Goal: Information Seeking & Learning: Learn about a topic

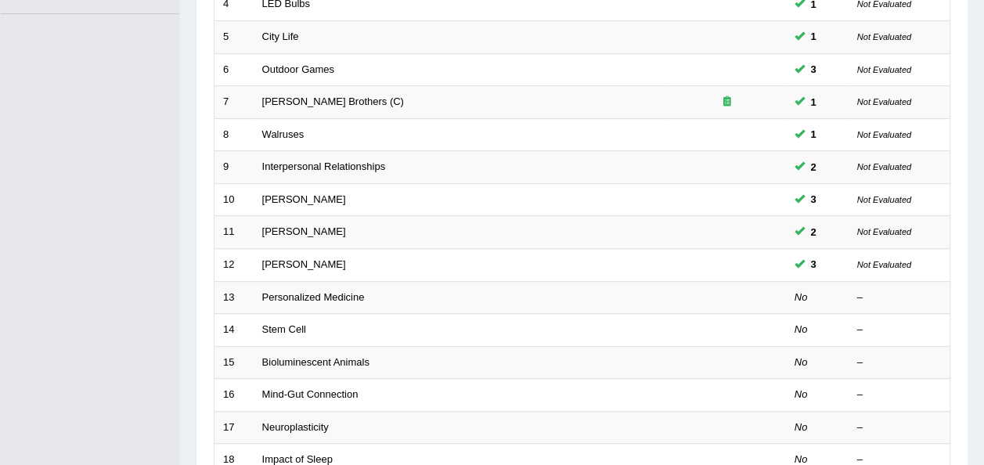
scroll to position [386, 0]
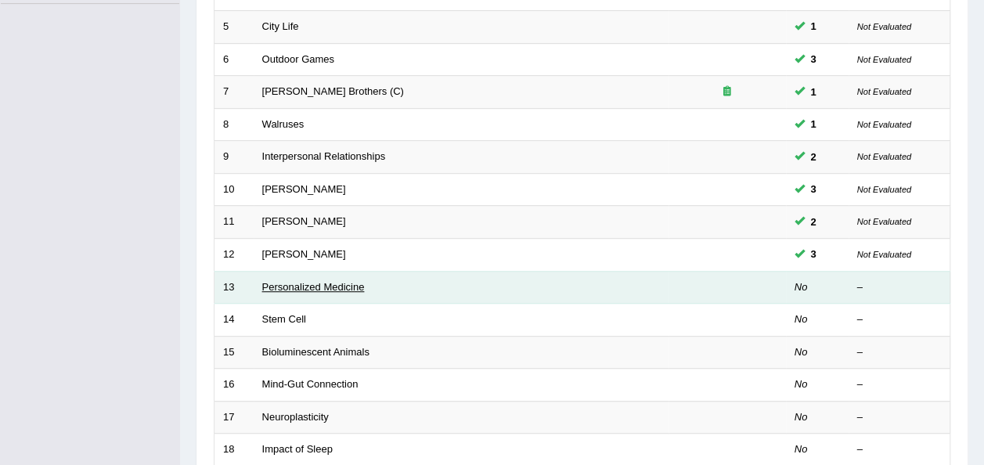
click at [287, 281] on link "Personalized Medicine" at bounding box center [313, 287] width 103 height 12
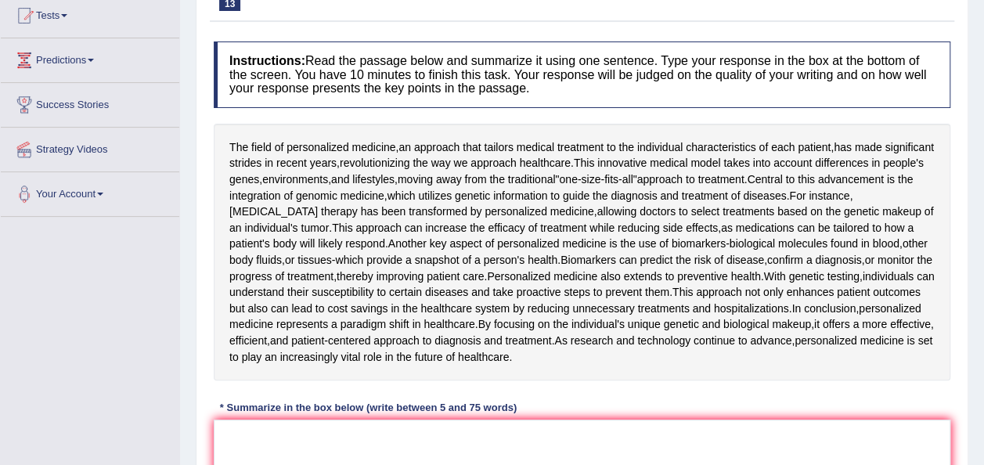
scroll to position [282, 0]
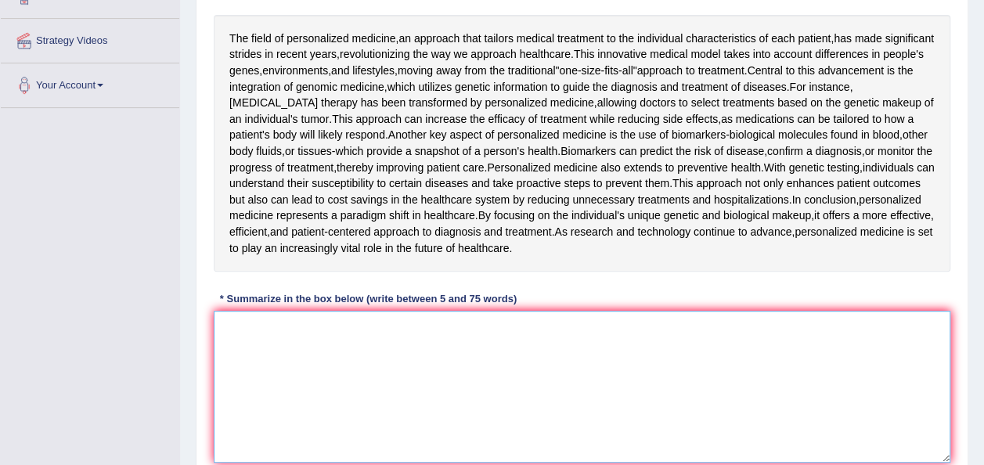
click at [243, 347] on textarea at bounding box center [582, 387] width 736 height 152
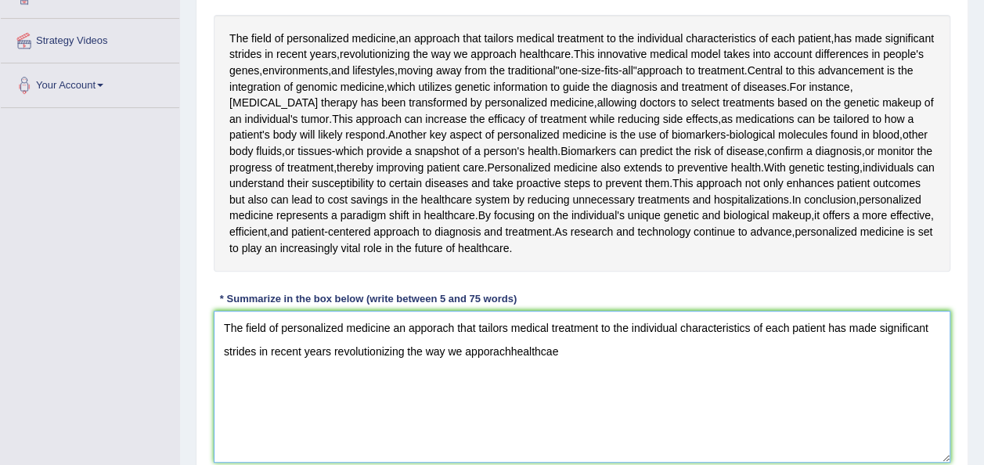
click at [510, 348] on textarea "The field of personalized medicine an apporach that tailors medical treatment t…" at bounding box center [582, 387] width 736 height 152
click at [567, 350] on textarea "The field of personalized medicine an apporach that tailors medical treatment t…" at bounding box center [582, 387] width 736 height 152
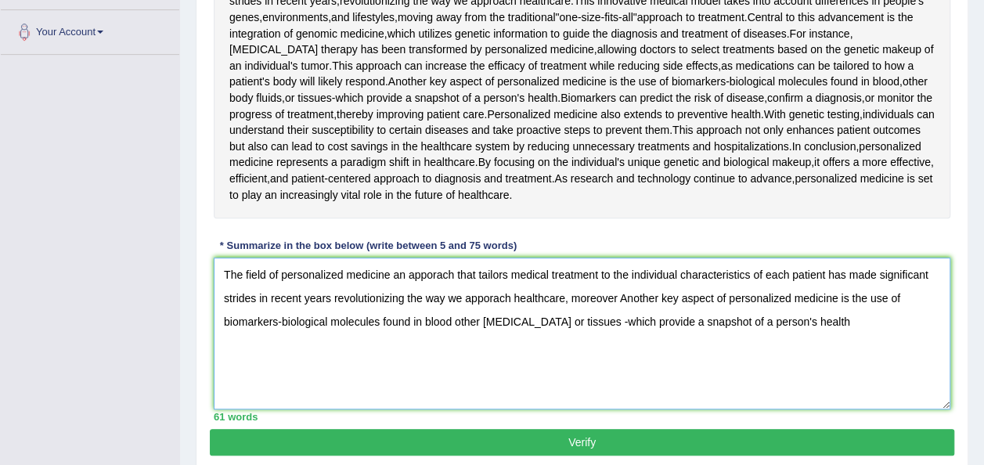
scroll to position [333, 0]
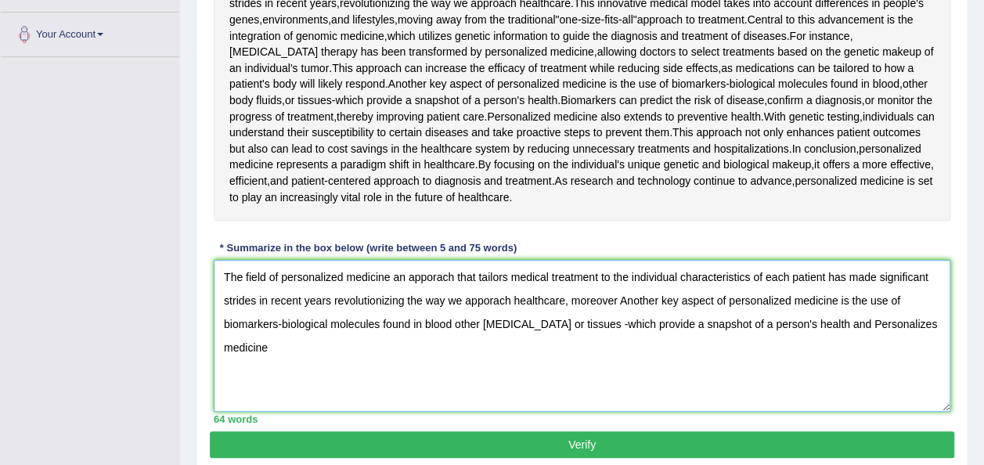
click at [910, 322] on textarea "The field of personalized medicine an apporach that tailors medical treatment t…" at bounding box center [582, 336] width 736 height 152
click at [275, 347] on textarea "The field of personalized medicine an apporach that tailors medical treatment t…" at bounding box center [582, 336] width 736 height 152
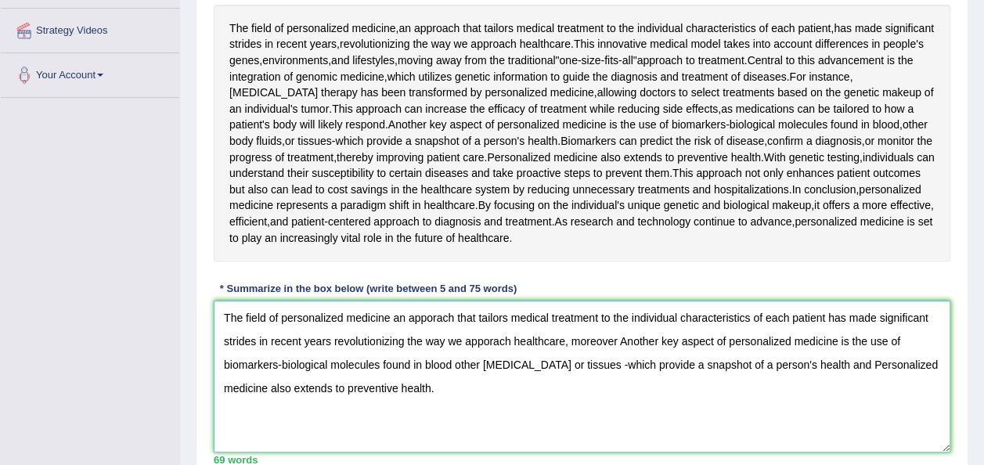
scroll to position [293, 0]
click at [595, 361] on textarea "The field of personalized medicine an apporach that tailors medical treatment t…" at bounding box center [582, 376] width 736 height 152
click at [613, 336] on textarea "The field of personalized medicine an apporach that tailors medical treatment t…" at bounding box center [582, 376] width 736 height 152
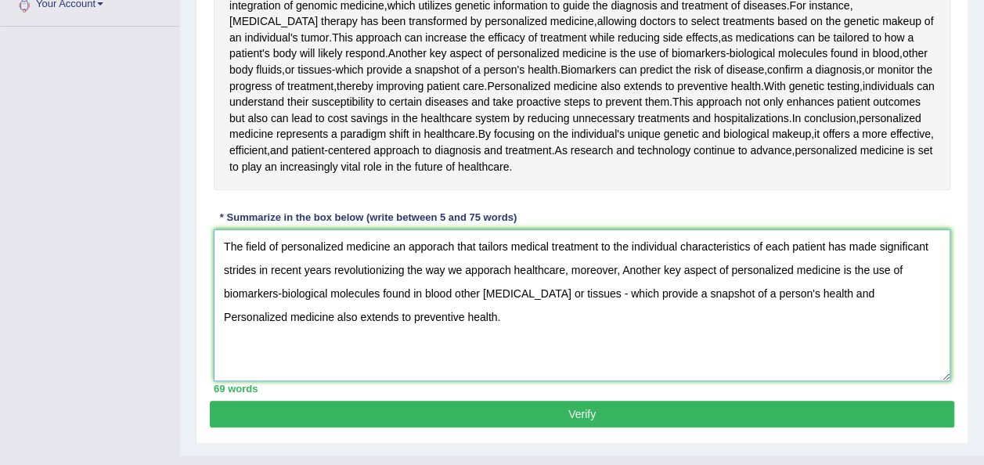
scroll to position [390, 0]
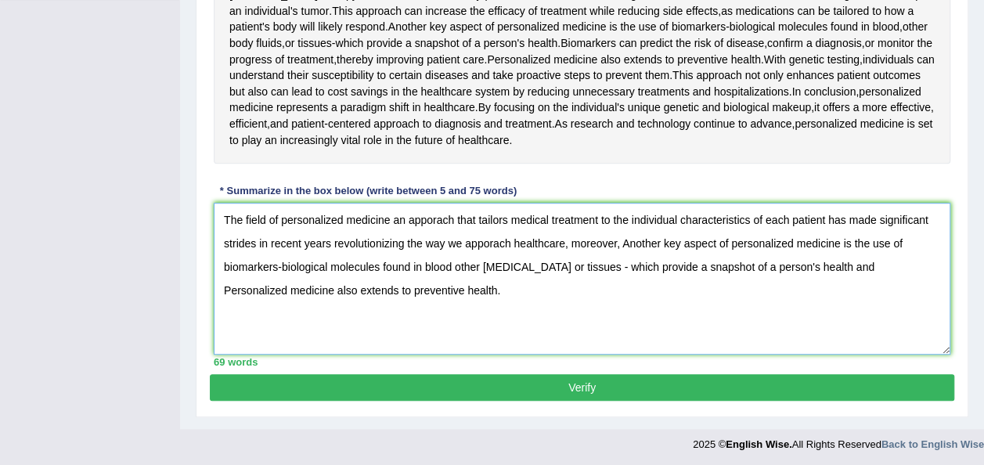
type textarea "The field of personalized medicine an apporach that tailors medical treatment t…"
click at [632, 378] on button "Verify" at bounding box center [582, 387] width 744 height 27
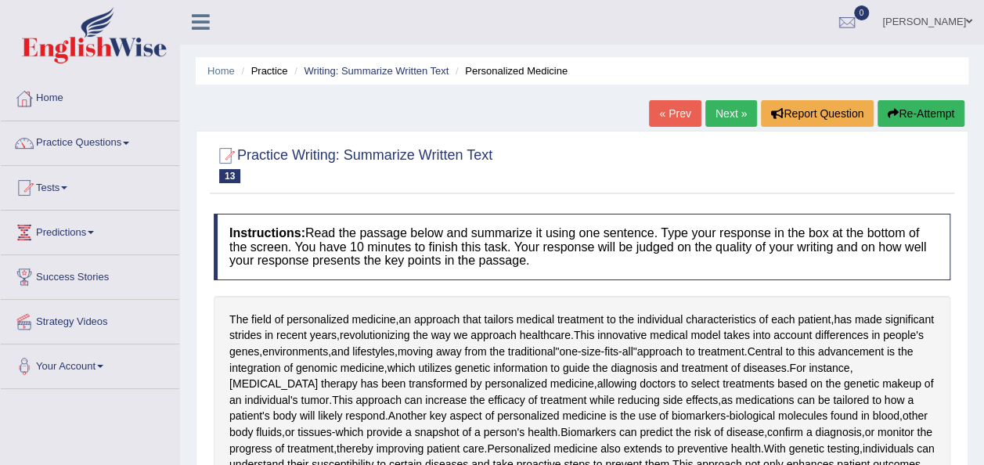
scroll to position [0, 0]
click at [732, 107] on link "Next »" at bounding box center [731, 114] width 52 height 27
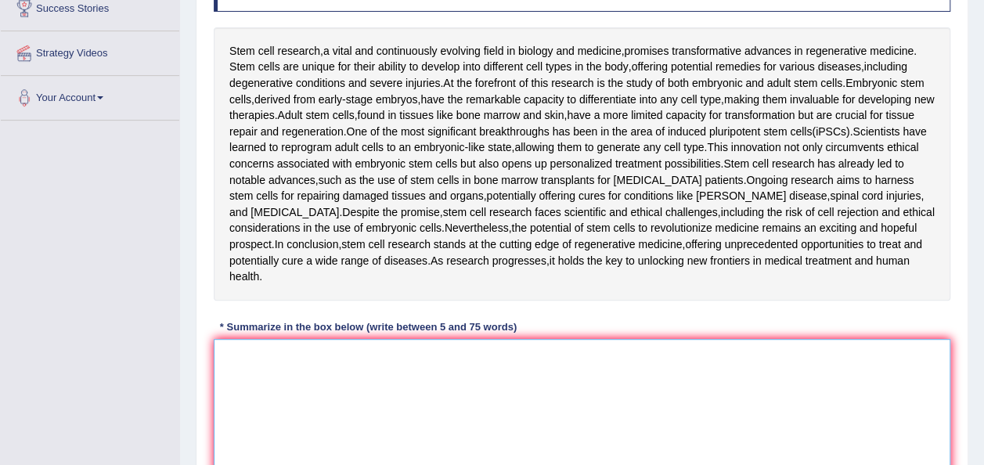
click at [233, 377] on textarea at bounding box center [582, 415] width 736 height 152
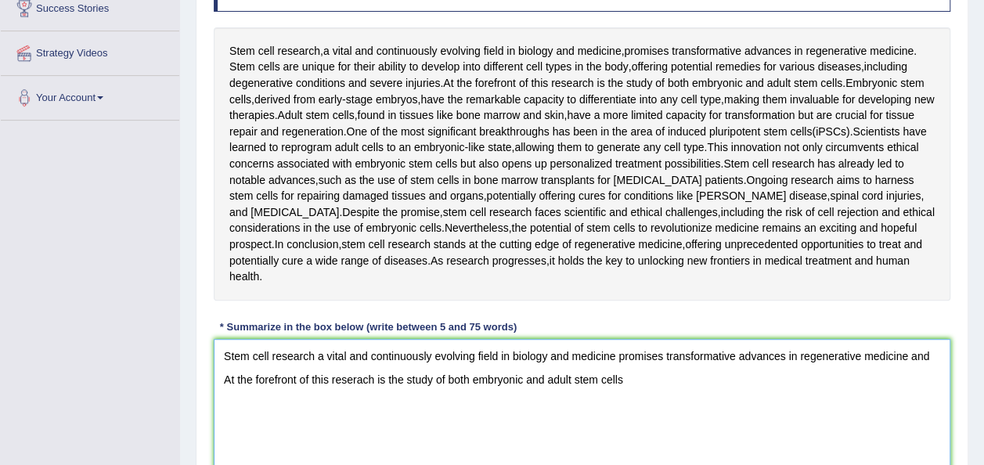
click at [378, 376] on textarea "Stem cell research a vital and continuously evolving field in biology and medic…" at bounding box center [582, 415] width 736 height 152
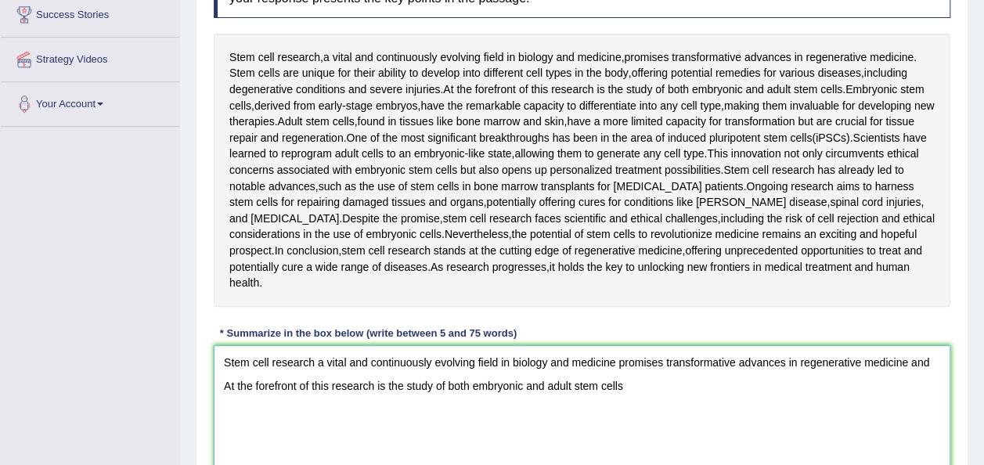
scroll to position [249, 0]
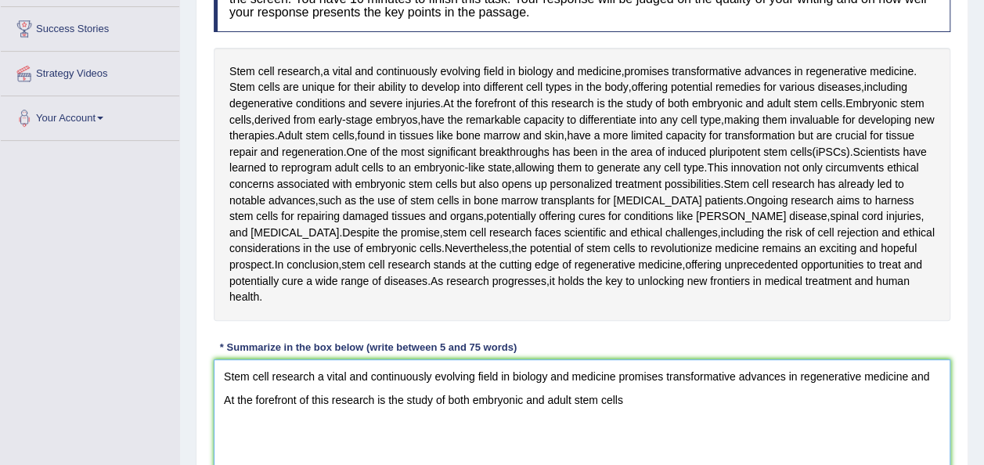
click at [634, 393] on textarea "Stem cell research a vital and continuously evolving field in biology and medic…" at bounding box center [582, 435] width 736 height 152
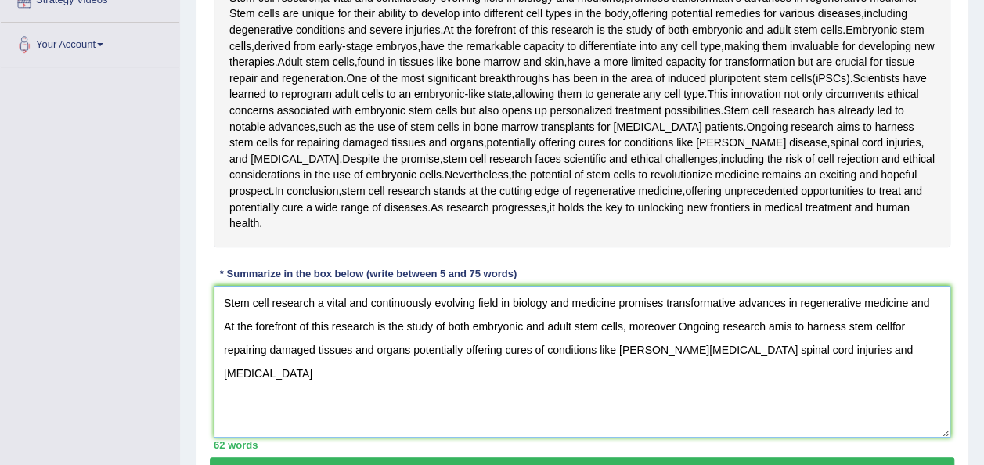
scroll to position [318, 0]
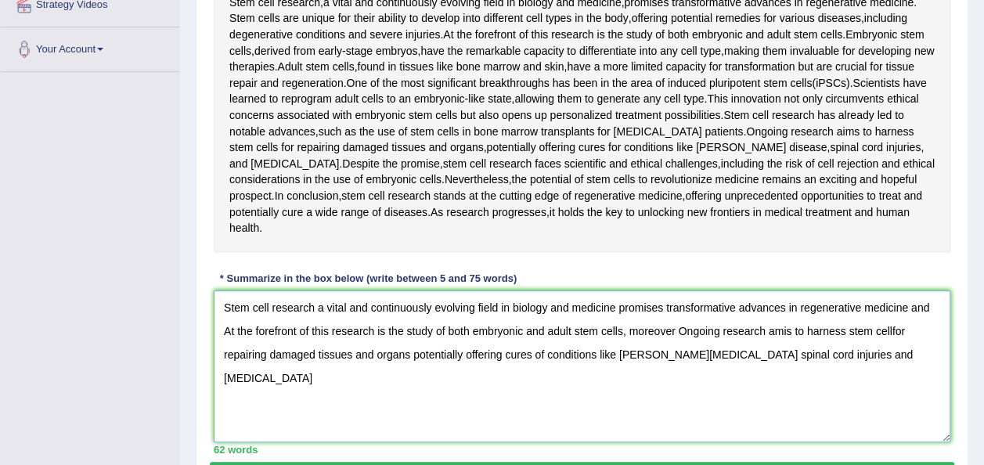
click at [629, 330] on textarea "Stem cell research a vital and continuously evolving field in biology and medic…" at bounding box center [582, 366] width 736 height 152
click at [653, 326] on textarea "Stem cell research a vital and continuously evolving field in biology and medic…" at bounding box center [582, 366] width 736 height 152
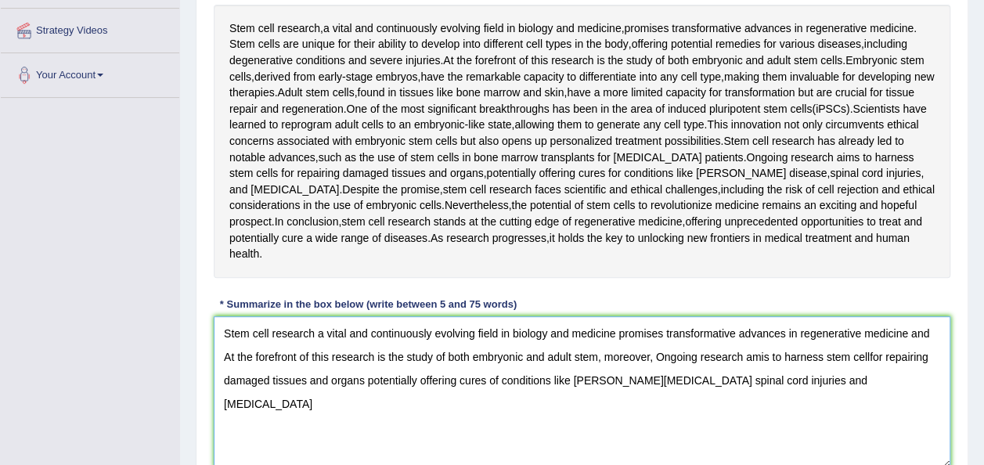
scroll to position [291, 0]
click at [783, 358] on textarea "Stem cell research a vital and continuously evolving field in biology and medic…" at bounding box center [582, 393] width 736 height 152
click at [837, 380] on textarea "Stem cell research a vital and continuously evolving field in biology and medic…" at bounding box center [582, 393] width 736 height 152
drag, startPoint x: 604, startPoint y: 356, endPoint x: 158, endPoint y: 361, distance: 446.1
click at [158, 361] on div "Toggle navigation Home Practice Questions Speaking Practice Read Aloud Repeat S…" at bounding box center [492, 142] width 984 height 866
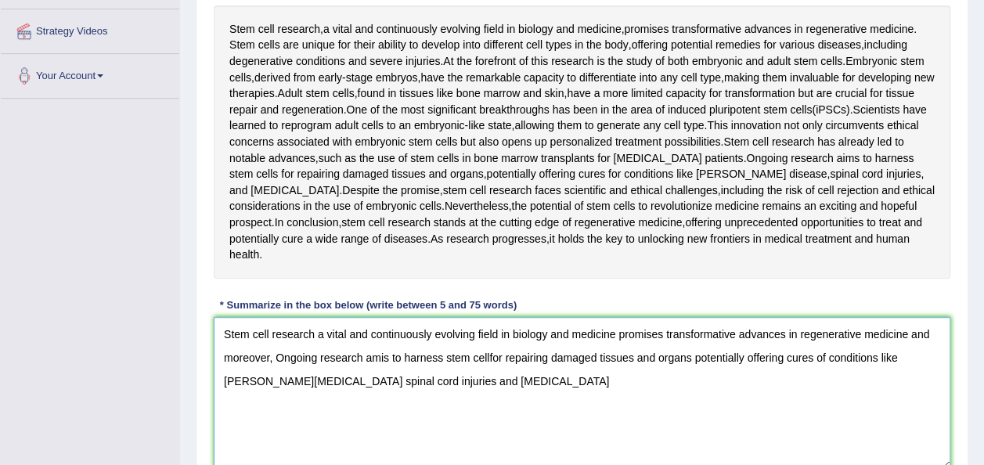
click at [269, 355] on textarea "Stem cell research a vital and continuously evolving field in biology and medic…" at bounding box center [582, 393] width 736 height 152
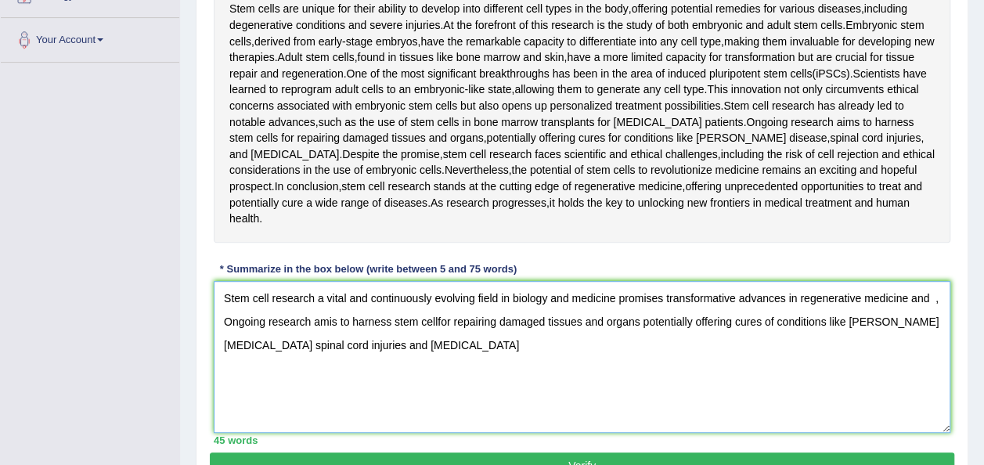
scroll to position [320, 0]
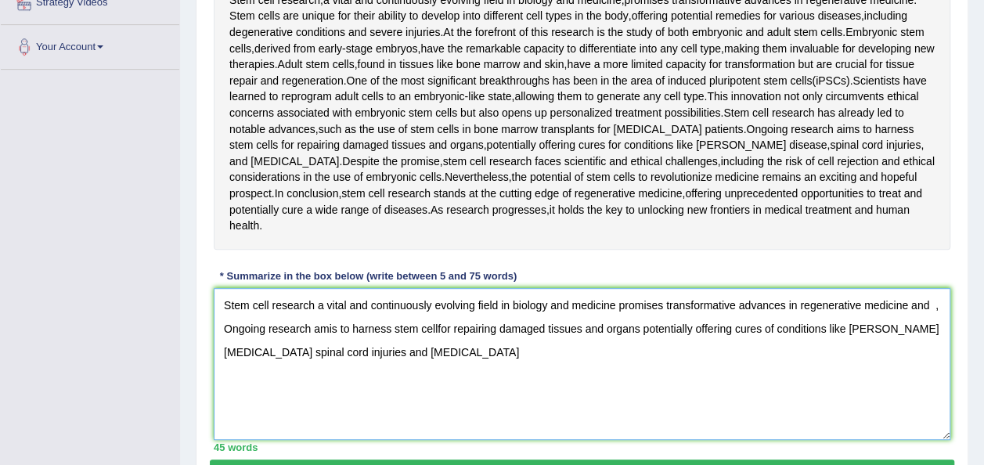
click at [444, 355] on textarea "Stem cell research a vital and continuously evolving field in biology and medic…" at bounding box center [582, 364] width 736 height 152
click at [942, 308] on textarea "Stem cell research a vital and continuously evolving field in biology and medic…" at bounding box center [582, 364] width 736 height 152
click at [423, 354] on textarea "Stem cell research a vital and continuously evolving field in biology and medic…" at bounding box center [582, 364] width 736 height 152
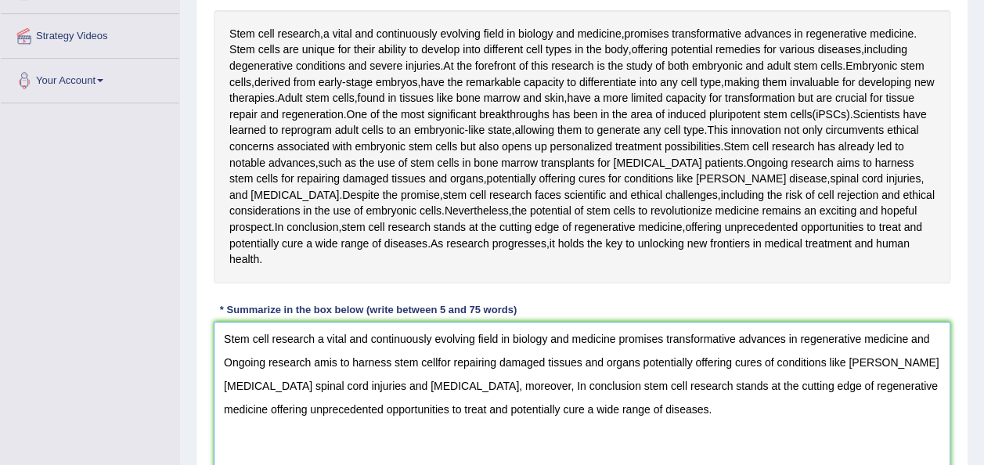
scroll to position [288, 0]
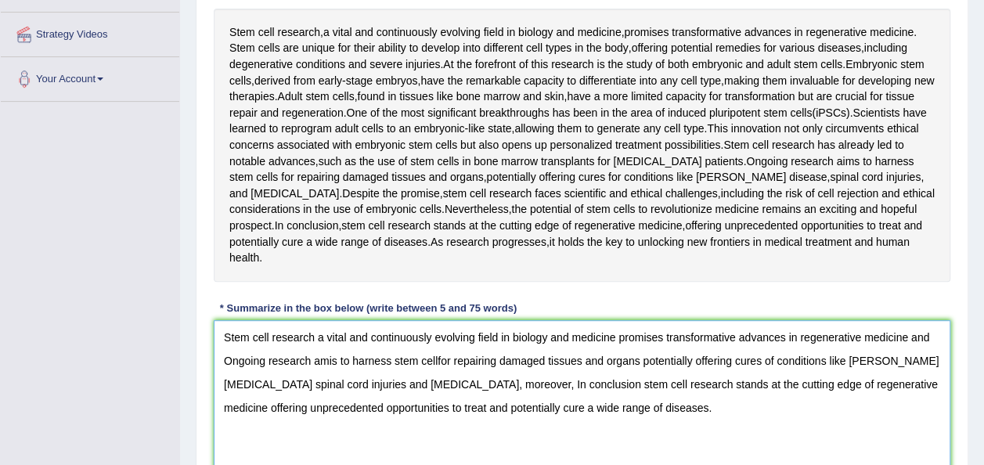
click at [930, 333] on textarea "Stem cell research a vital and continuously evolving field in biology and medic…" at bounding box center [582, 396] width 736 height 152
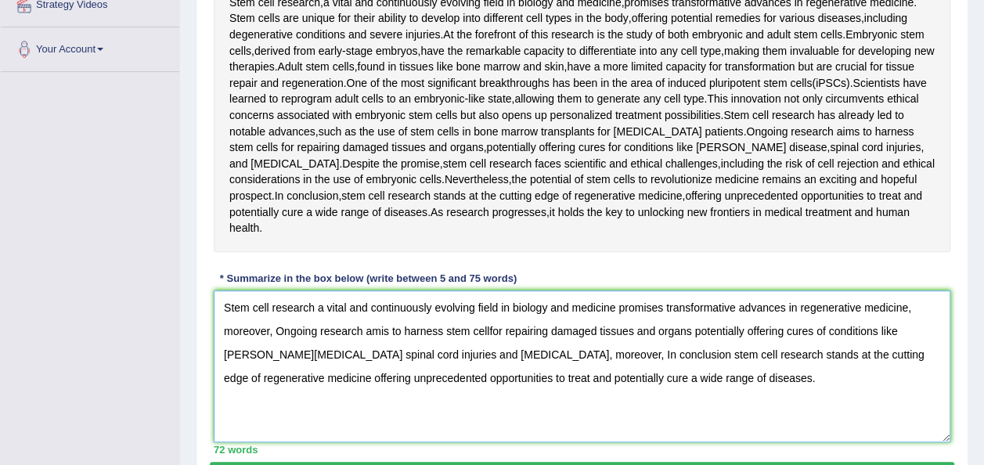
scroll to position [311, 0]
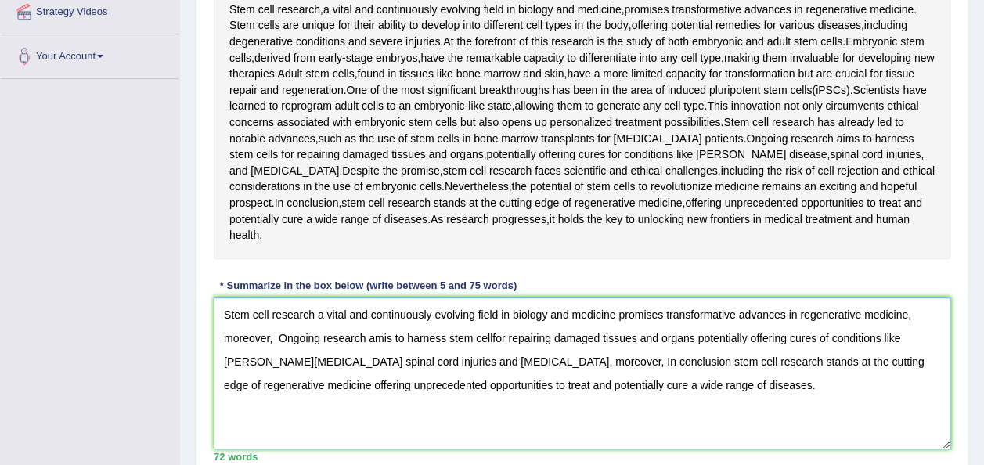
click at [489, 333] on textarea "Stem cell research a vital and continuously evolving field in biology and medic…" at bounding box center [582, 373] width 736 height 152
click at [841, 338] on textarea "Stem cell research a vital and continuously evolving field in biology and medic…" at bounding box center [582, 373] width 736 height 152
click at [527, 360] on textarea "Stem cell research a vital and continuously evolving field in biology and medic…" at bounding box center [582, 373] width 736 height 152
click at [539, 359] on textarea "Stem cell research a vital and continuously evolving field in biology and medic…" at bounding box center [582, 373] width 736 height 152
click at [542, 359] on textarea "Stem cell research a vital and continuously evolving field in biology and medic…" at bounding box center [582, 373] width 736 height 152
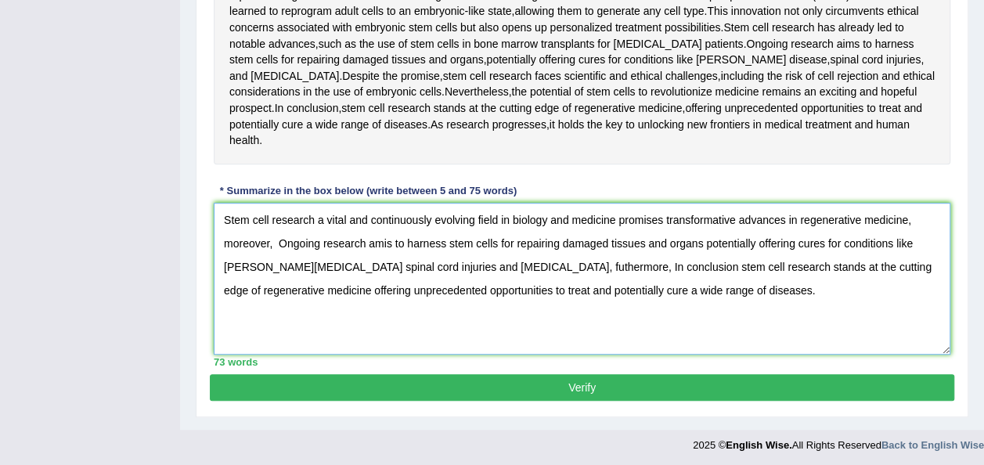
scroll to position [406, 0]
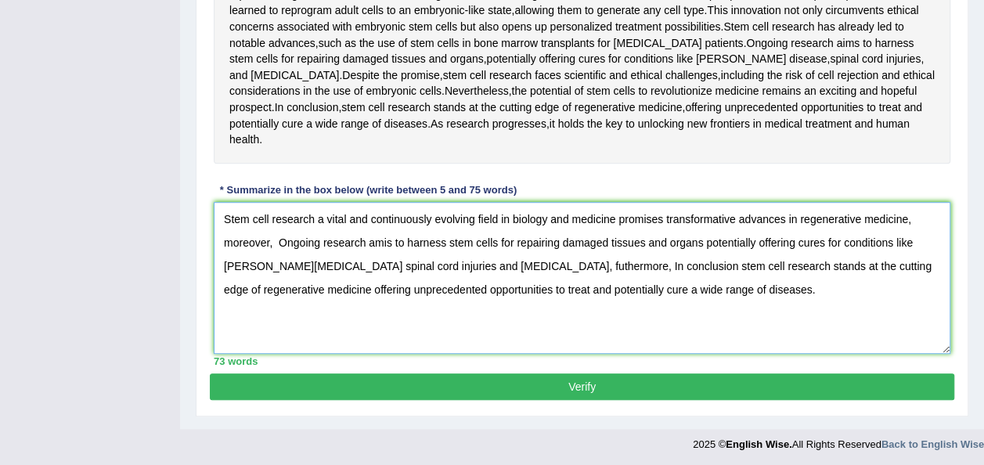
type textarea "Stem cell research a vital and continuously evolving field in biology and medic…"
click at [612, 388] on button "Verify" at bounding box center [582, 386] width 744 height 27
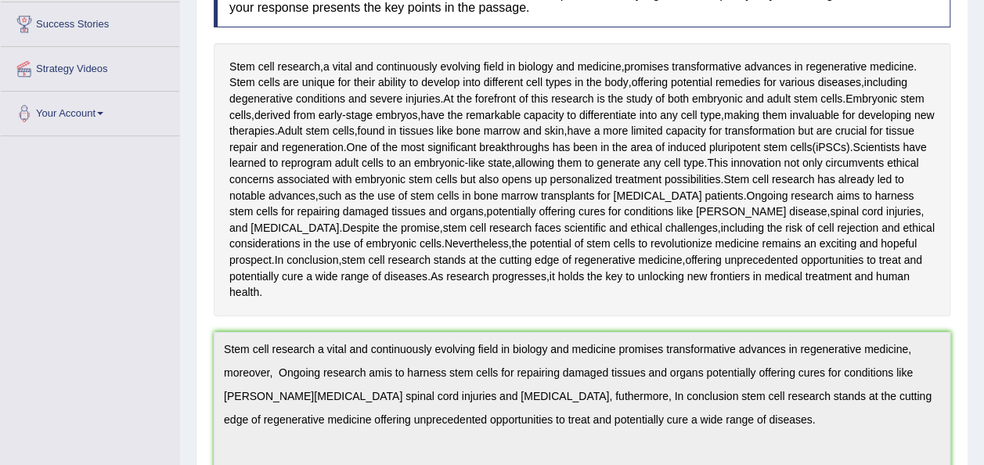
scroll to position [0, 0]
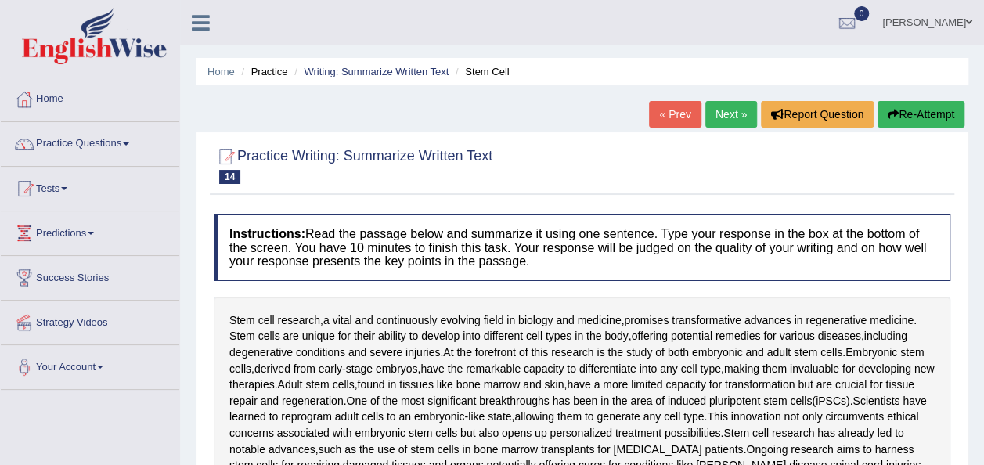
click at [725, 116] on link "Next »" at bounding box center [731, 114] width 52 height 27
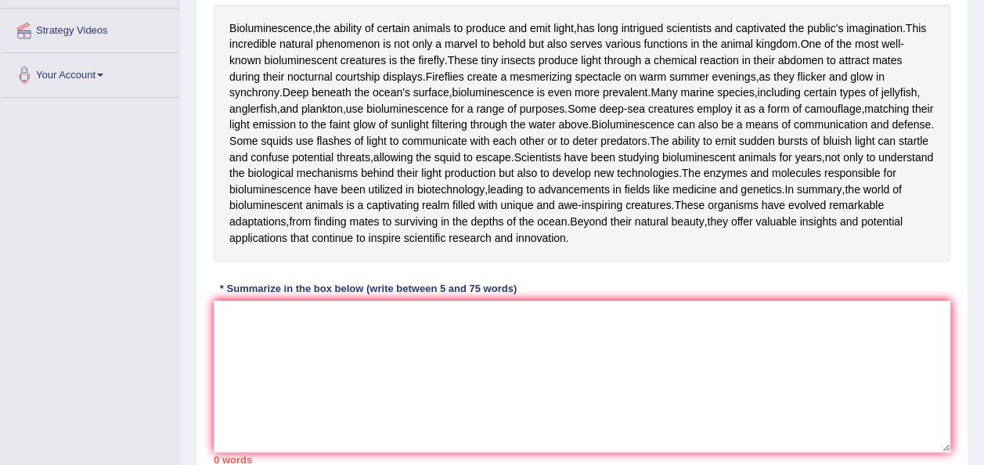
click at [210, 444] on div "Instructions: Read the passage below and summarize it using one sentence. Type …" at bounding box center [582, 193] width 744 height 557
click at [222, 441] on textarea at bounding box center [582, 376] width 736 height 152
type textarea "B"
click at [321, 451] on textarea "Bioluminescence" at bounding box center [582, 376] width 736 height 152
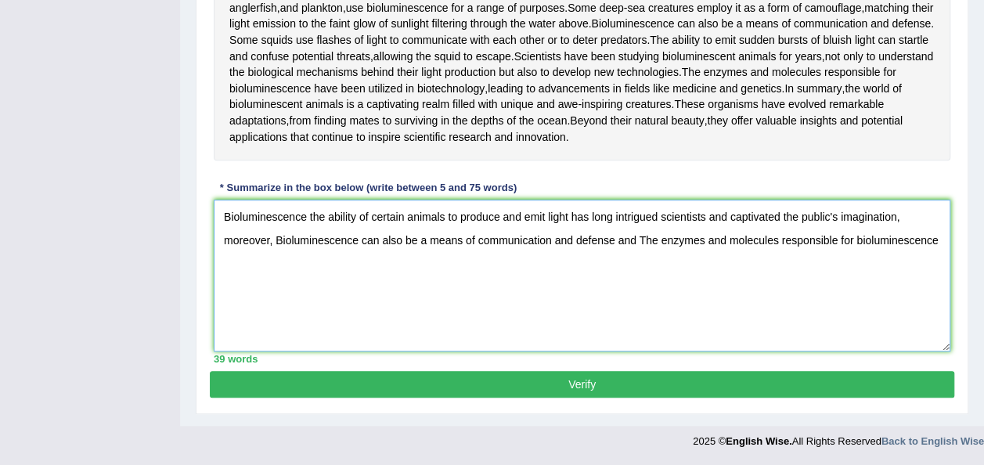
scroll to position [423, 0]
click at [232, 351] on textarea "Bioluminescence the ability of certain animals to produce and emit light has lo…" at bounding box center [582, 276] width 736 height 152
click at [261, 351] on textarea "Bioluminescence the ability of certain animals to produce and emit light has lo…" at bounding box center [582, 276] width 736 height 152
click at [240, 349] on textarea "Bioluminescence the ability of certain animals to produce and emit light has lo…" at bounding box center [582, 276] width 736 height 152
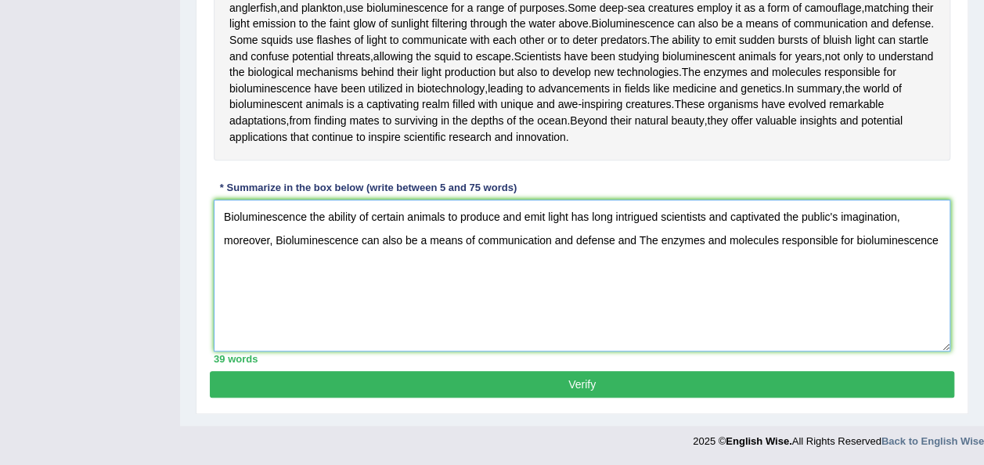
click at [942, 319] on textarea "Bioluminescence the ability of certain animals to produce and emit light has lo…" at bounding box center [582, 276] width 736 height 152
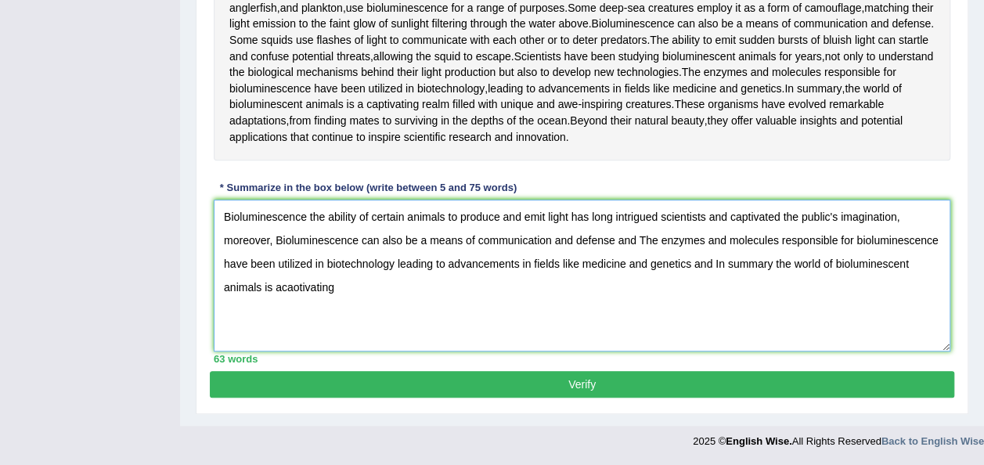
click at [282, 351] on textarea "Bioluminescence the ability of certain animals to produce and emit light has lo…" at bounding box center [582, 276] width 736 height 152
click at [300, 351] on textarea "Bioluminescence the ability of certain animals to produce and emit light has lo…" at bounding box center [582, 276] width 736 height 152
click at [366, 351] on textarea "Bioluminescence the ability of certain animals to produce and emit light has lo…" at bounding box center [582, 276] width 736 height 152
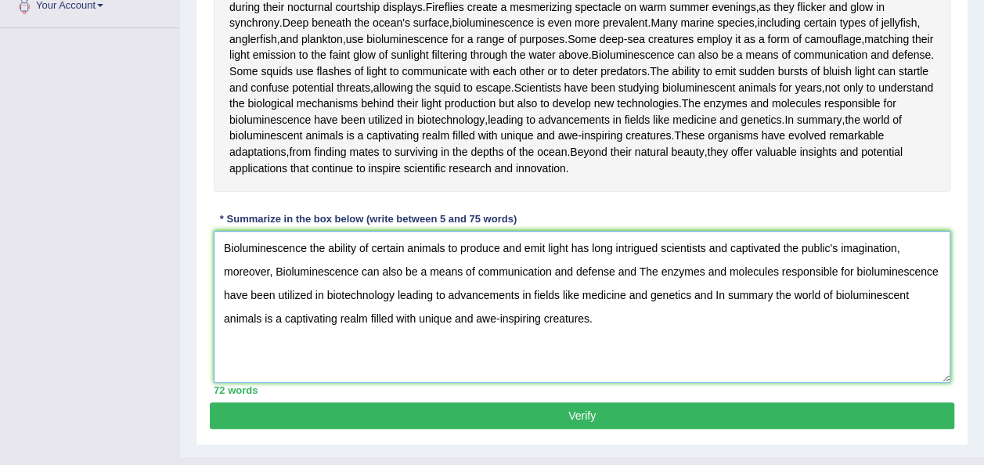
scroll to position [365, 0]
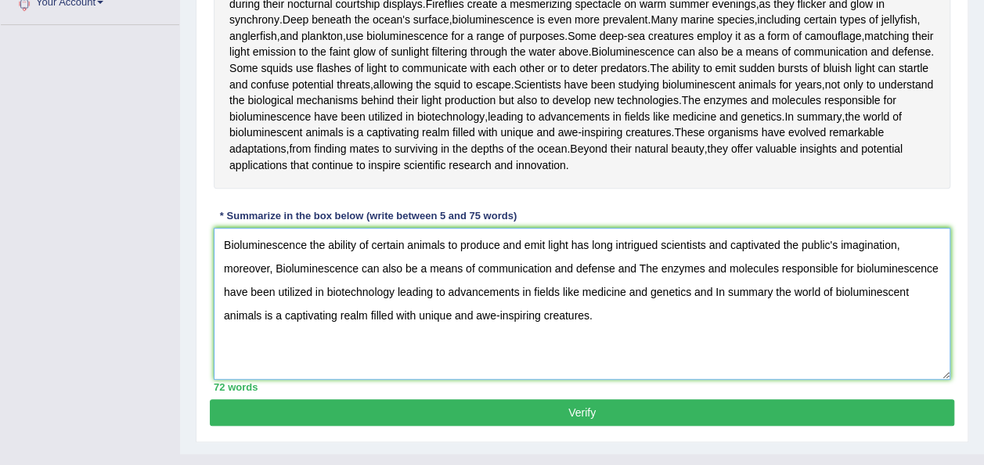
click at [711, 380] on textarea "Bioluminescence the ability of certain animals to produce and emit light has lo…" at bounding box center [582, 304] width 736 height 152
click at [679, 380] on textarea "Bioluminescence the ability of certain animals to produce and emit light has lo…" at bounding box center [582, 304] width 736 height 152
click at [704, 380] on textarea "Bioluminescence the ability of certain animals to produce and emit light has lo…" at bounding box center [582, 304] width 736 height 152
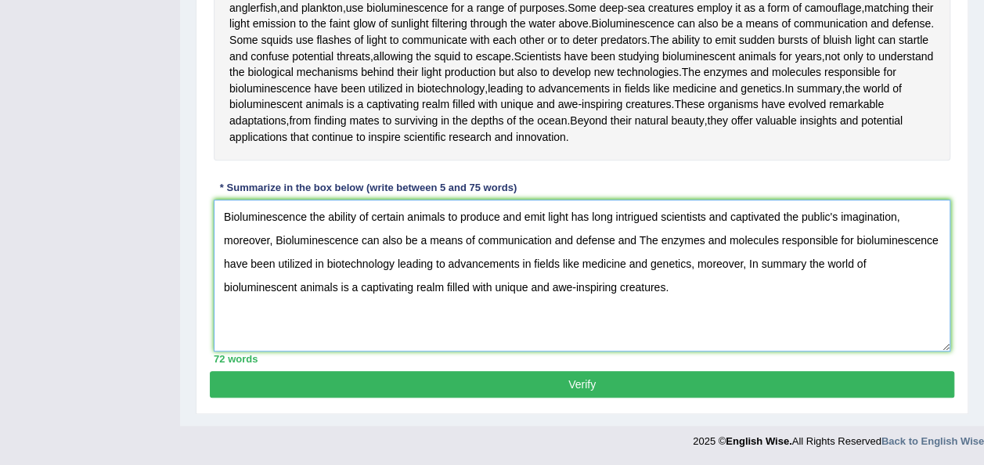
type textarea "Bioluminescence the ability of certain animals to produce and emit light has lo…"
click at [510, 385] on button "Verify" at bounding box center [582, 384] width 744 height 27
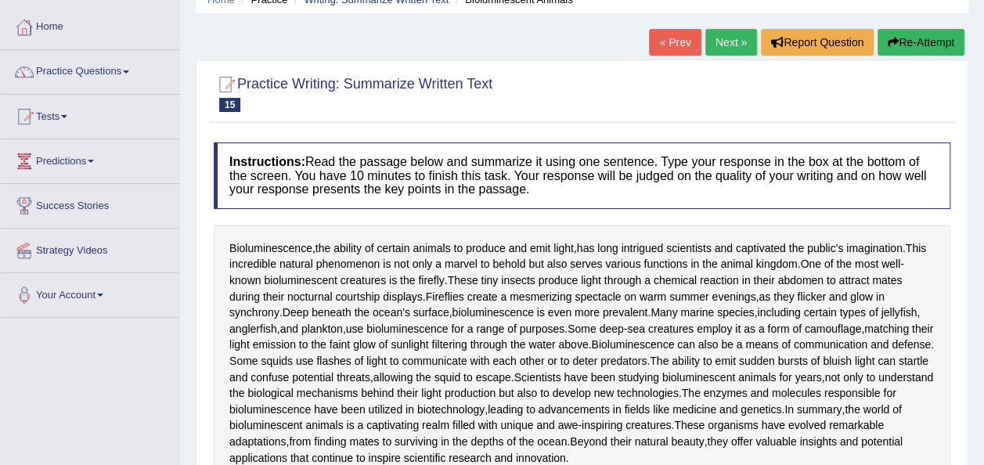
scroll to position [69, 0]
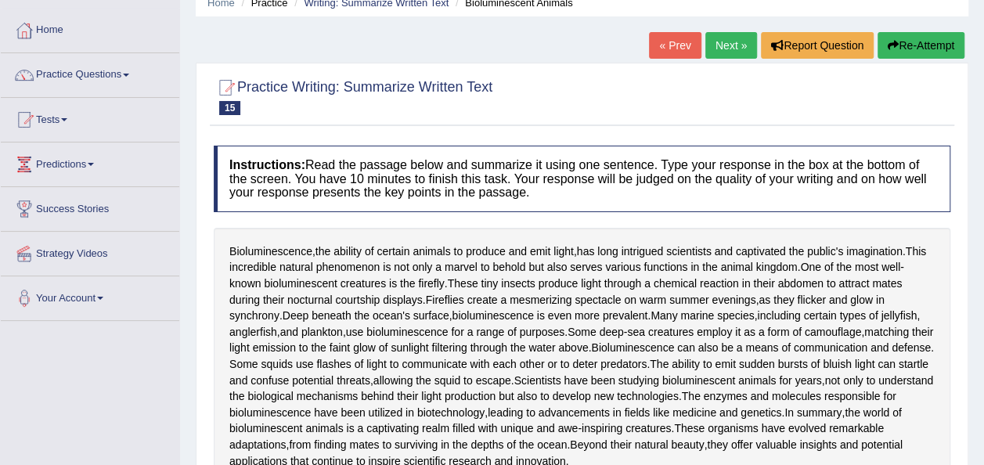
click at [732, 42] on link "Next »" at bounding box center [731, 45] width 52 height 27
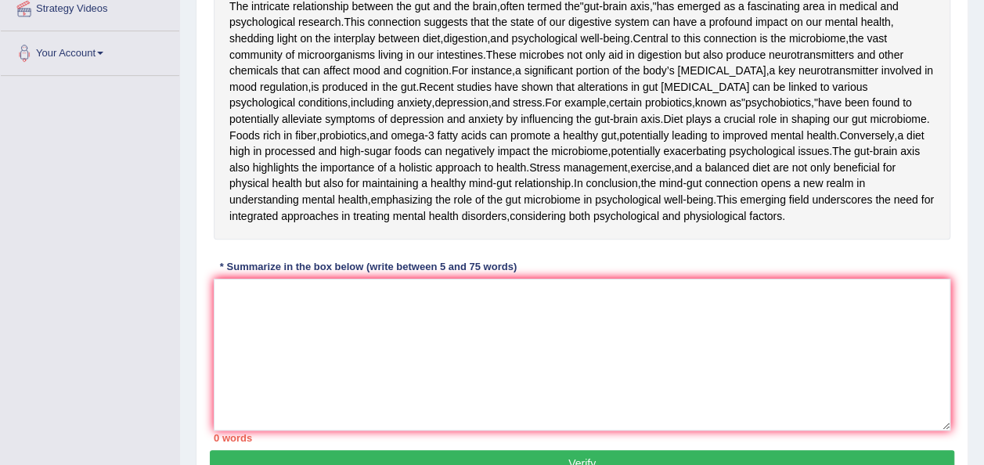
scroll to position [315, 0]
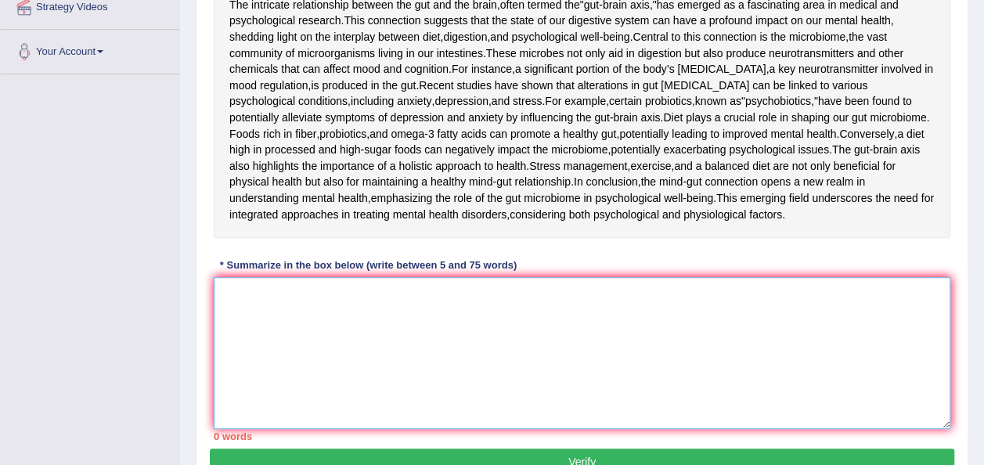
click at [236, 422] on textarea at bounding box center [582, 353] width 736 height 152
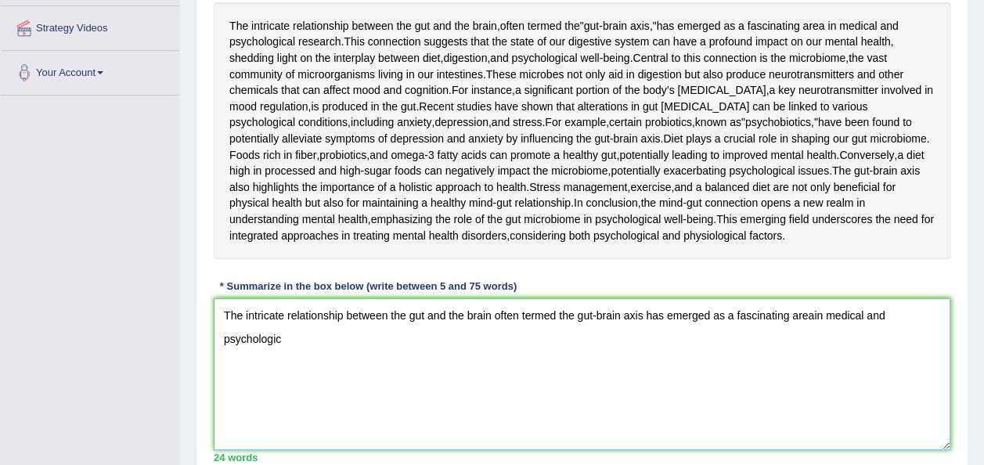
scroll to position [302, 0]
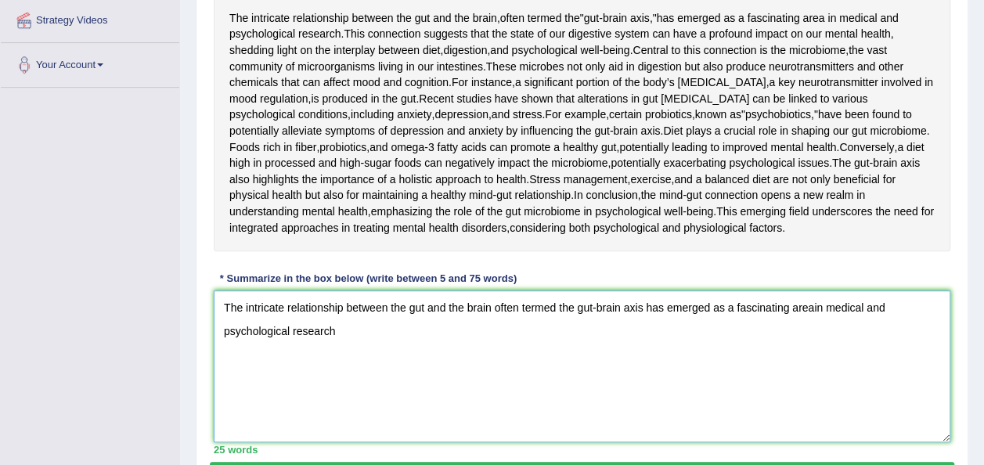
click at [810, 435] on textarea "The intricate relationship between the gut and the brain often termed the gut-b…" at bounding box center [582, 366] width 736 height 152
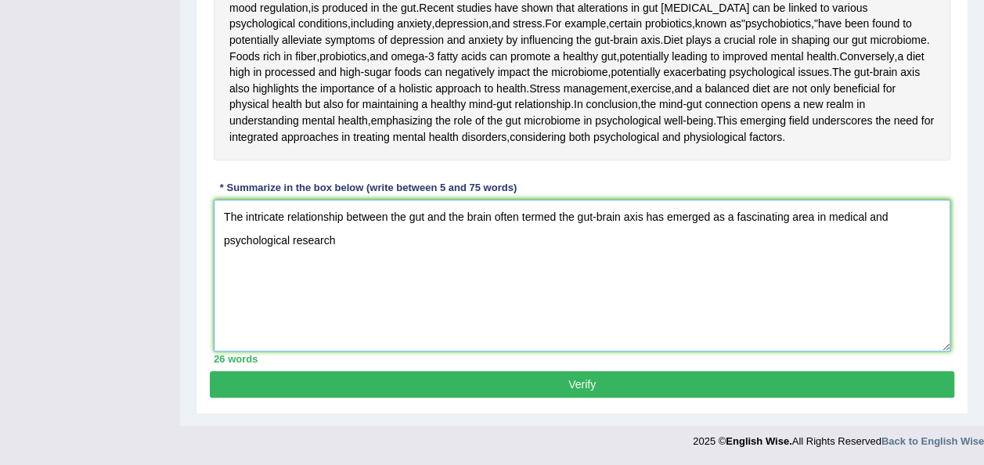
scroll to position [446, 0]
click at [349, 312] on textarea "The intricate relationship between the gut and the brain often termed the gut-b…" at bounding box center [582, 276] width 736 height 152
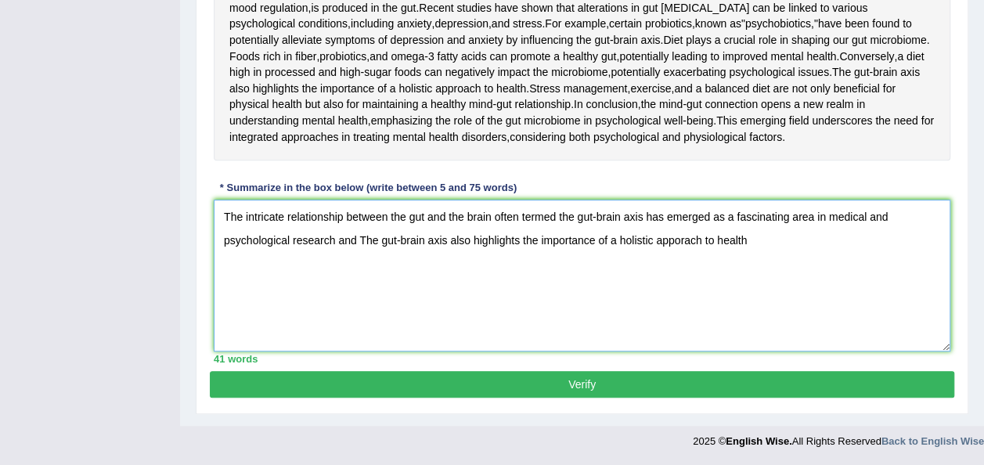
click at [683, 313] on textarea "The intricate relationship between the gut and the brain often termed the gut-b…" at bounding box center [582, 276] width 736 height 152
click at [703, 313] on textarea "The intricate relationship between the gut and the brain often termed the gut-b…" at bounding box center [582, 276] width 736 height 152
click at [777, 318] on textarea "The intricate relationship between the gut and the brain often termed the gut-b…" at bounding box center [582, 276] width 736 height 152
click at [750, 310] on textarea "The intricate relationship between the gut and the brain often termed the gut-b…" at bounding box center [582, 276] width 736 height 152
click at [750, 313] on textarea "The intricate relationship between the gut and the brain often termed the gut-b…" at bounding box center [582, 276] width 736 height 152
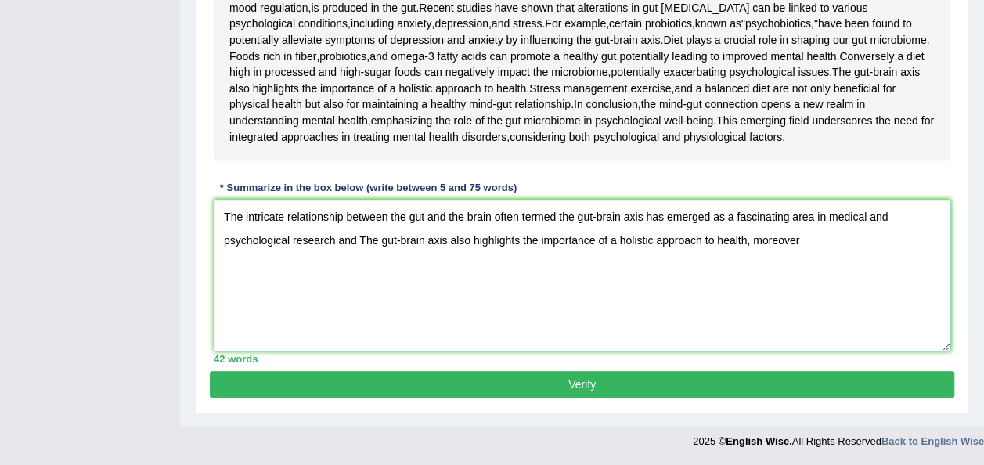
click at [804, 308] on textarea "The intricate relationship between the gut and the brain often termed the gut-b…" at bounding box center [582, 276] width 736 height 152
click at [267, 340] on textarea "The intricate relationship between the gut and the brain often termed the gut-b…" at bounding box center [582, 276] width 736 height 152
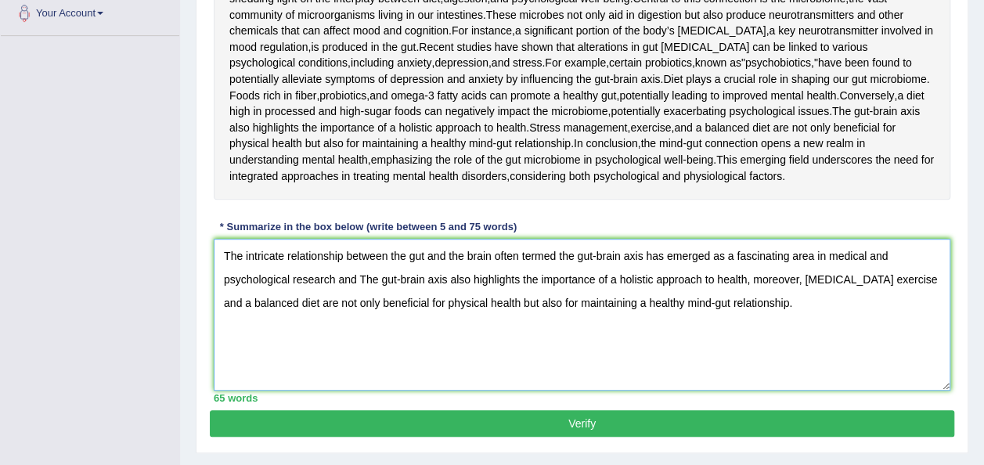
scroll to position [357, 0]
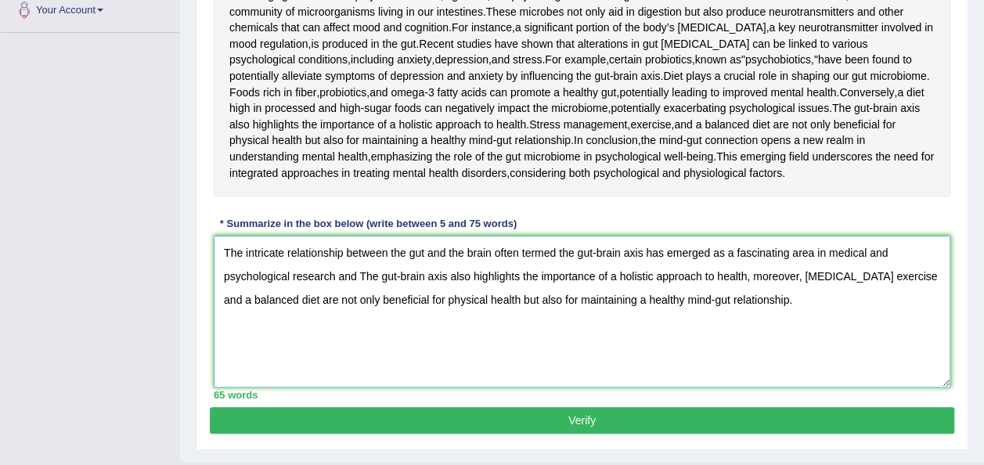
click at [358, 387] on textarea "The intricate relationship between the gut and the brain often termed the gut-b…" at bounding box center [582, 312] width 736 height 152
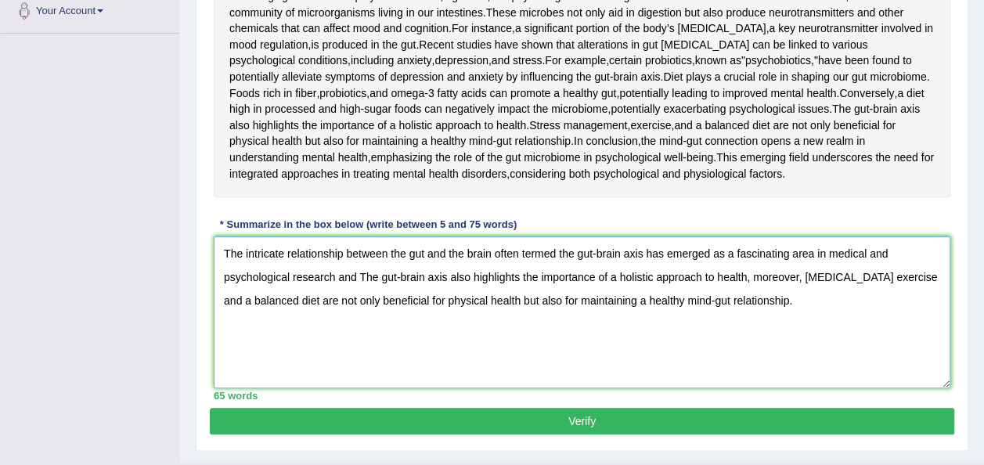
scroll to position [369, 0]
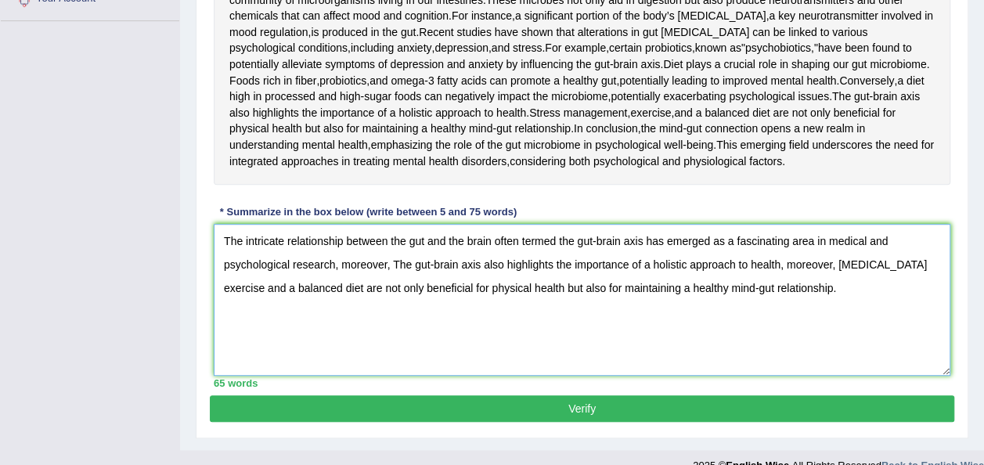
click at [835, 376] on textarea "The intricate relationship between the gut and the brain often termed the gut-b…" at bounding box center [582, 300] width 736 height 152
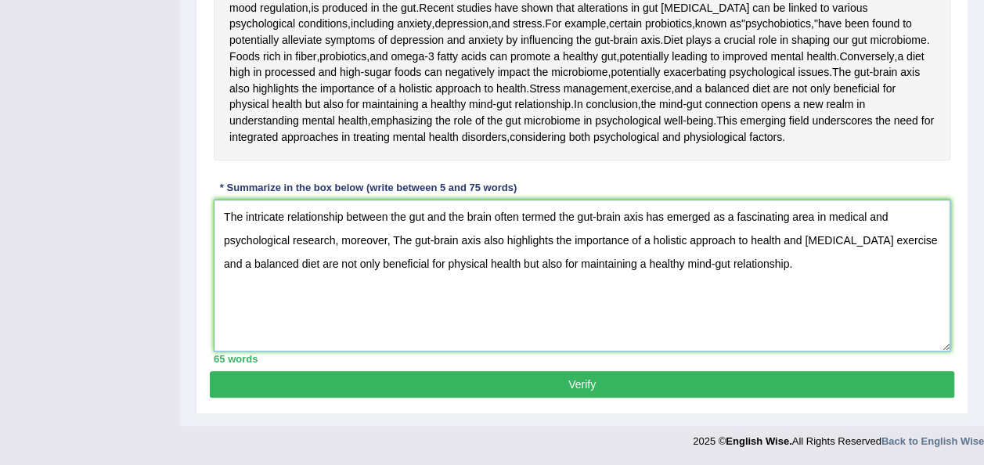
scroll to position [520, 0]
type textarea "The intricate relationship between the gut and the brain often termed the gut-b…"
click at [512, 386] on button "Verify" at bounding box center [582, 384] width 744 height 27
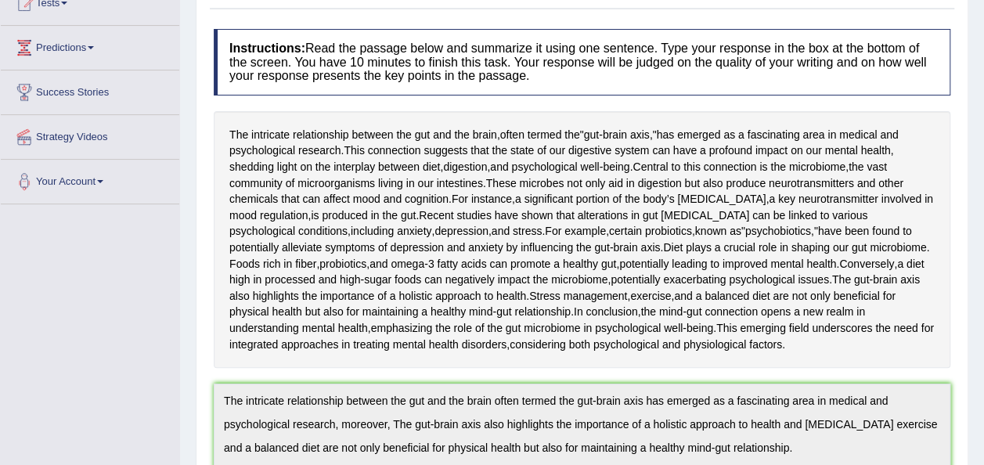
scroll to position [0, 0]
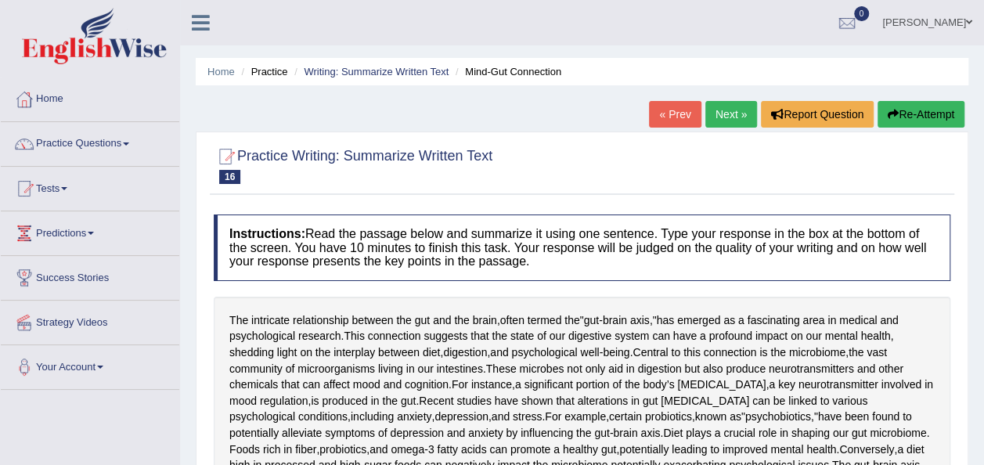
click at [723, 106] on link "Next »" at bounding box center [731, 114] width 52 height 27
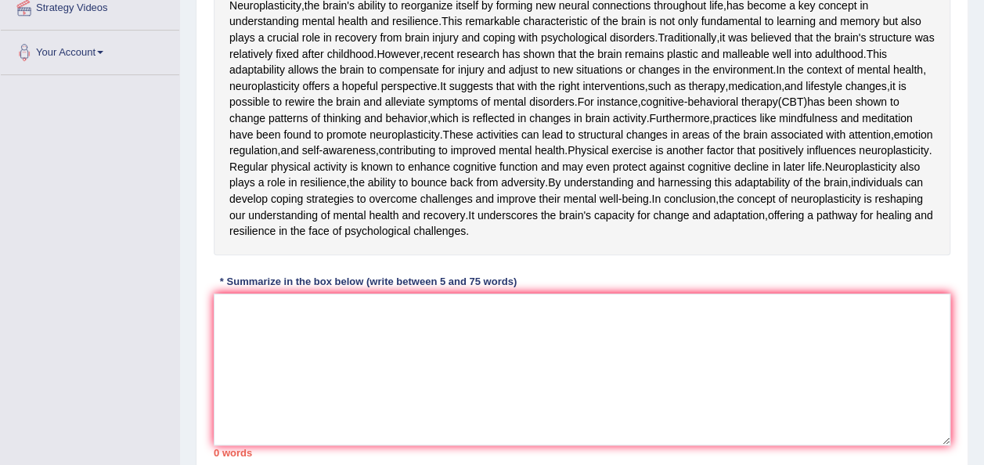
scroll to position [313, 0]
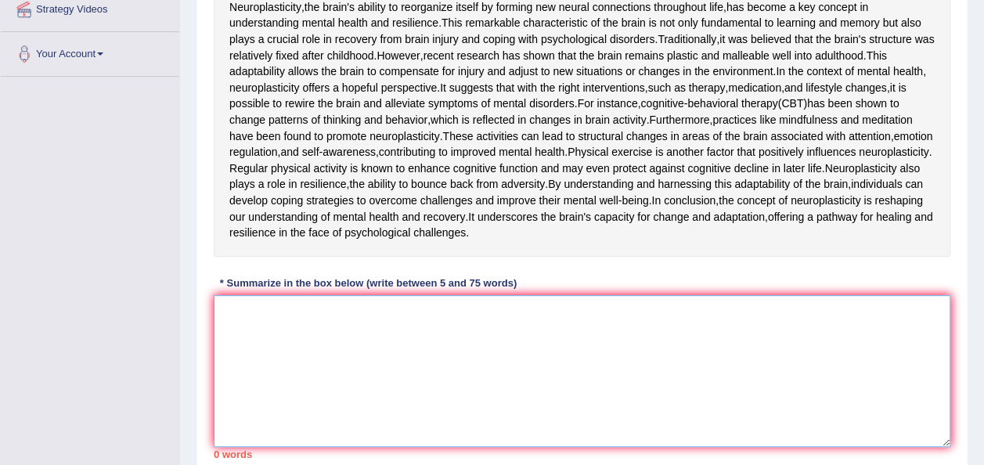
click at [263, 447] on textarea at bounding box center [582, 371] width 736 height 152
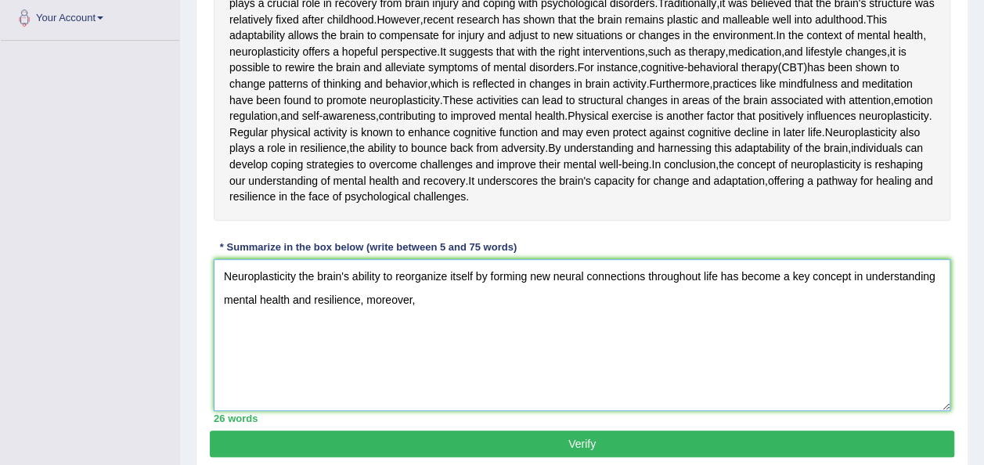
scroll to position [343, 0]
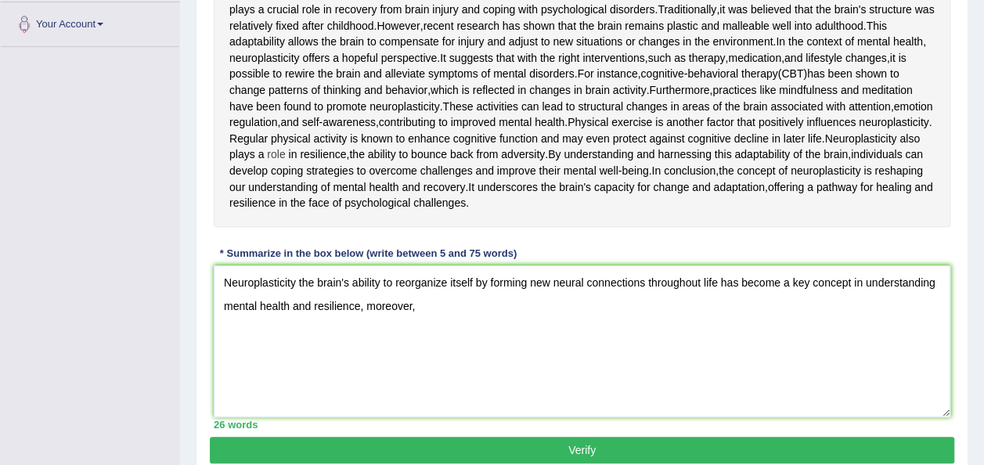
click at [285, 163] on span "role" at bounding box center [276, 154] width 18 height 16
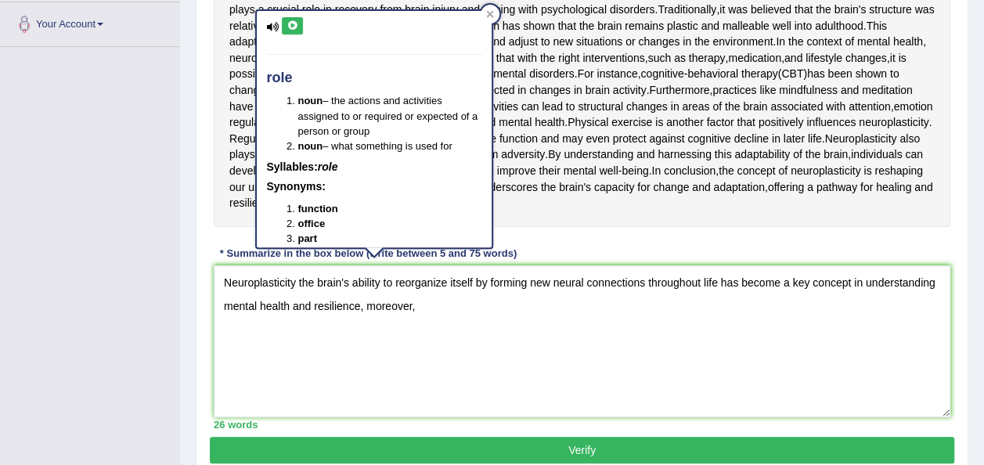
click at [88, 161] on div "Toggle navigation Home Practice Questions Speaking Practice Read Aloud Repeat S…" at bounding box center [492, 90] width 984 height 866
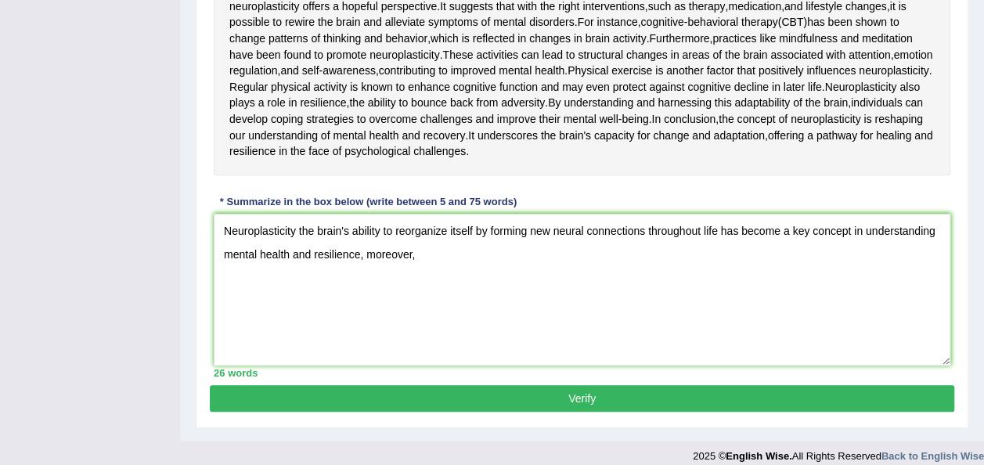
scroll to position [396, 0]
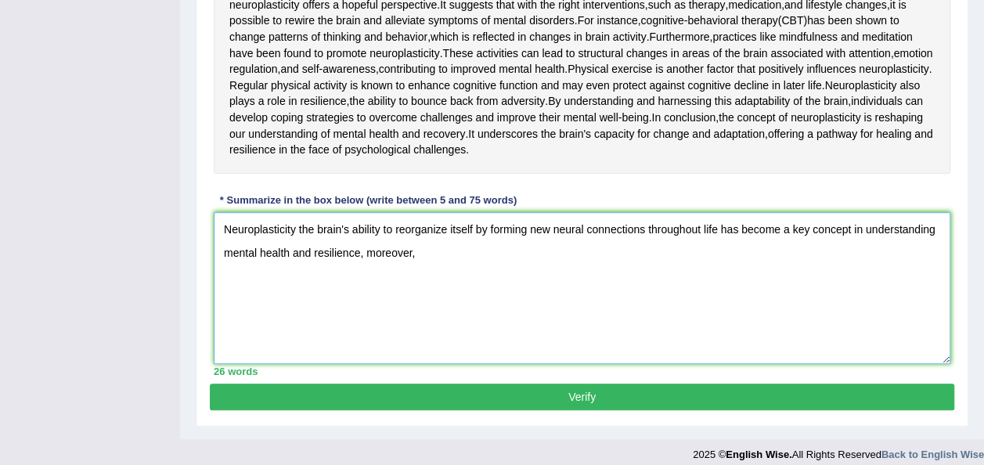
click at [426, 364] on textarea "Neuroplasticity the brain's ability to reorganize itself by forming new neural …" at bounding box center [582, 288] width 736 height 152
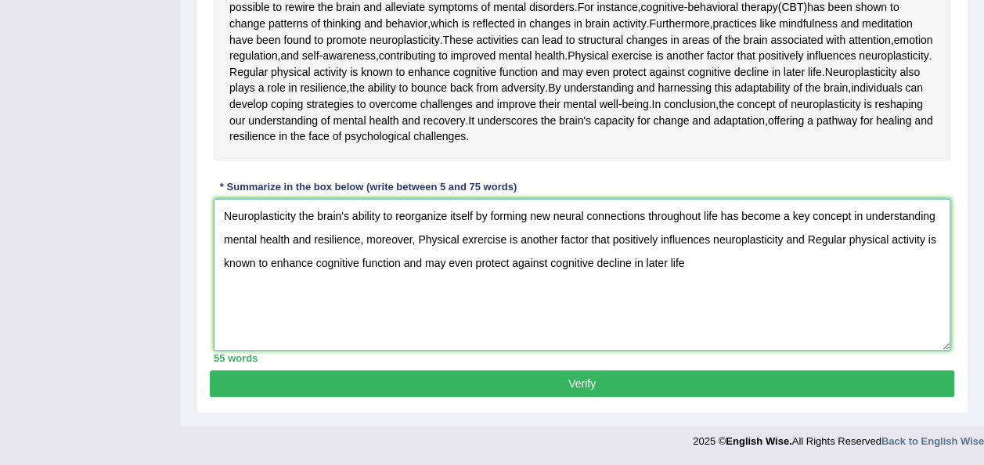
scroll to position [429, 0]
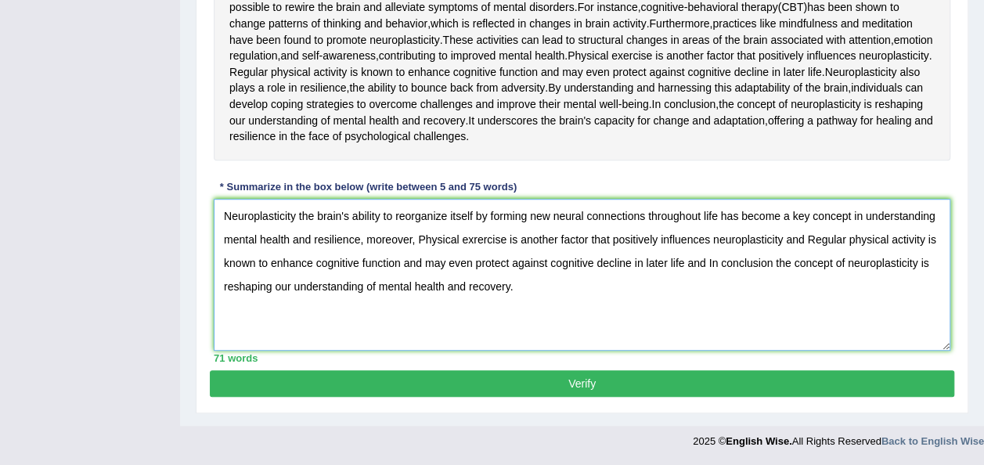
click at [704, 351] on textarea "Neuroplasticity the brain's ability to reorganize itself by forming new neural …" at bounding box center [582, 275] width 736 height 152
type textarea "Neuroplasticity the brain's ability to reorganize itself by forming new neural …"
click at [619, 383] on button "Verify" at bounding box center [582, 383] width 744 height 27
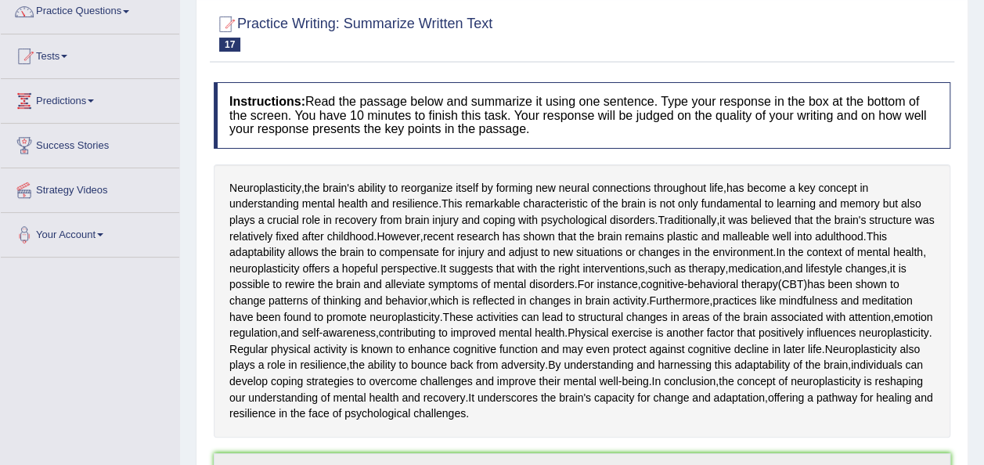
scroll to position [0, 0]
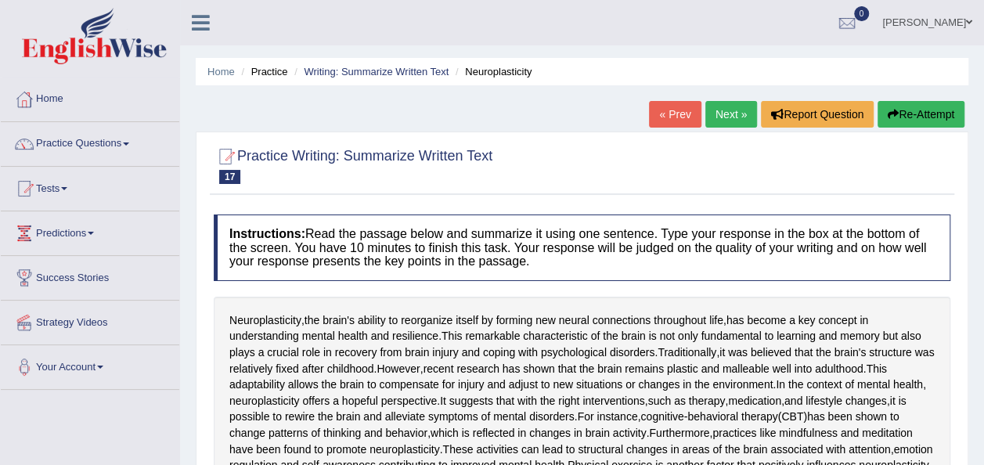
click at [718, 110] on link "Next »" at bounding box center [731, 114] width 52 height 27
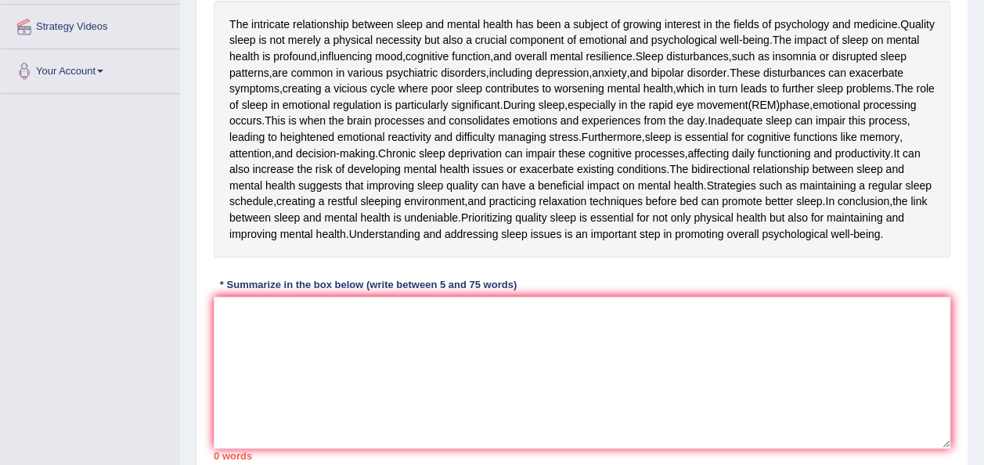
scroll to position [288, 0]
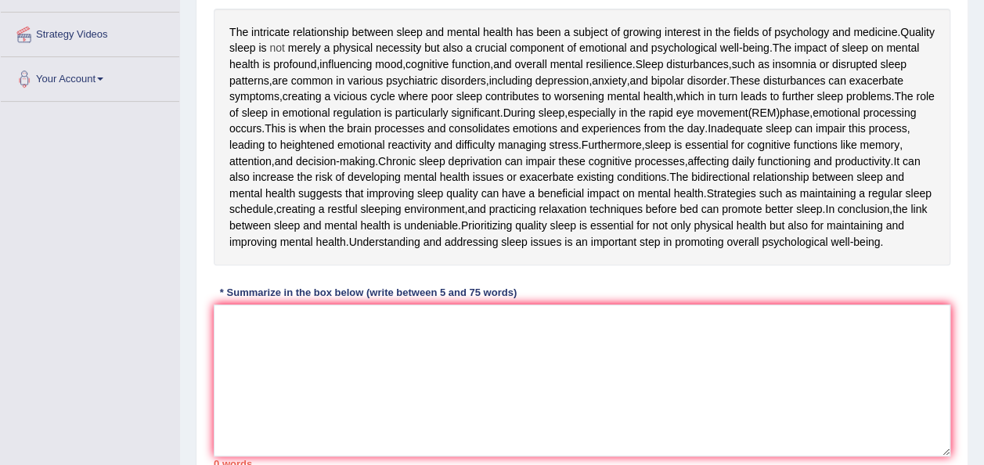
drag, startPoint x: 230, startPoint y: 30, endPoint x: 310, endPoint y: 44, distance: 81.0
click at [310, 44] on div "The intricate relationship between sleep and mental health has been a subject o…" at bounding box center [582, 137] width 736 height 257
click at [243, 343] on textarea at bounding box center [582, 380] width 736 height 152
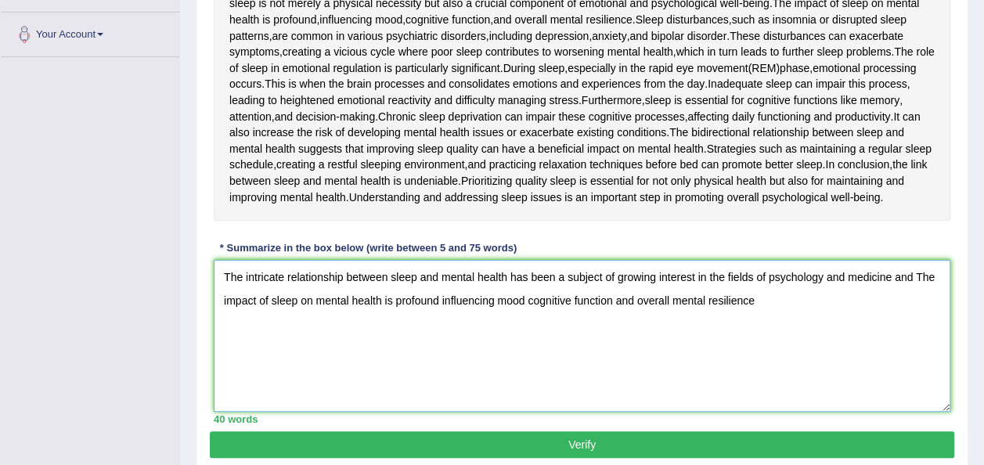
scroll to position [321, 0]
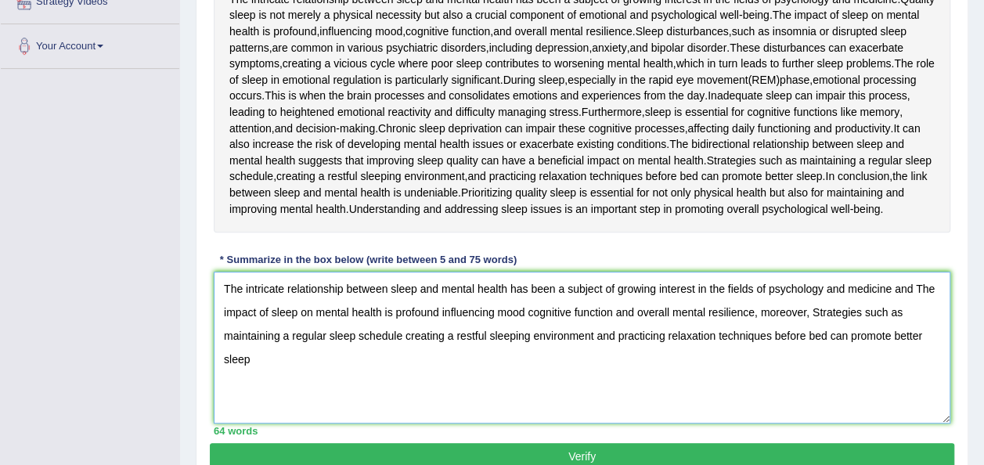
click at [275, 375] on textarea "The intricate relationship between sleep and mental health has been a subject o…" at bounding box center [582, 348] width 736 height 152
click at [809, 326] on textarea "The intricate relationship between sleep and mental health has been a subject o…" at bounding box center [582, 348] width 736 height 152
click at [762, 330] on textarea "The intricate relationship between sleep and mental health has been a subject o…" at bounding box center [582, 348] width 736 height 152
click at [884, 349] on textarea "The intricate relationship between sleep and mental health has been a subject o…" at bounding box center [582, 348] width 736 height 152
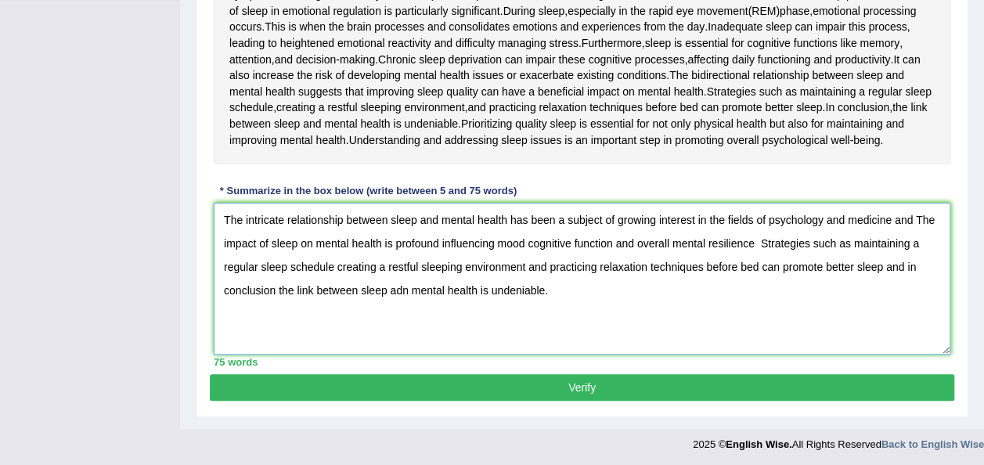
scroll to position [406, 0]
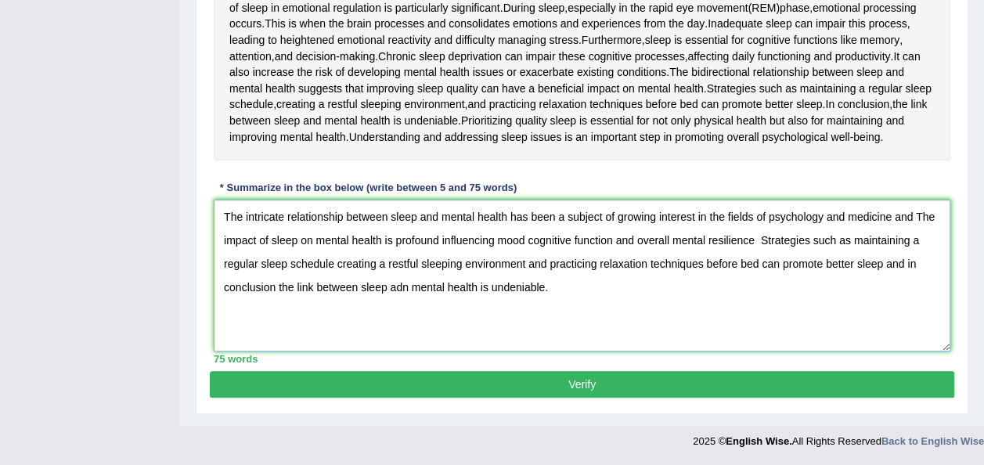
click at [909, 215] on textarea "The intricate relationship between sleep and mental health has been a subject o…" at bounding box center [582, 276] width 736 height 152
click at [912, 216] on textarea "The intricate relationship between sleep and mental health has been a subject o…" at bounding box center [582, 276] width 736 height 152
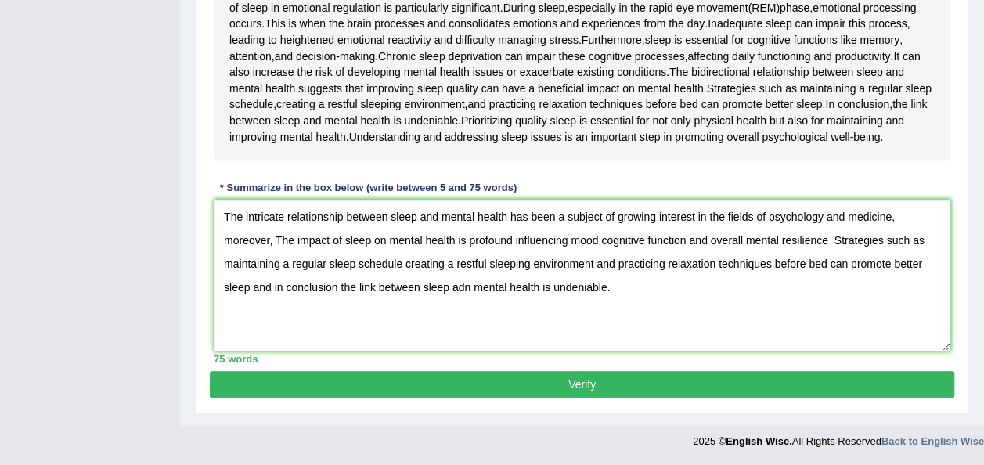
drag, startPoint x: 912, startPoint y: 216, endPoint x: 916, endPoint y: 236, distance: 20.6
click at [916, 236] on textarea "The intricate relationship between sleep and mental health has been a subject o…" at bounding box center [582, 276] width 736 height 152
click at [898, 224] on textarea "The intricate relationship between sleep and mental health has been a subject o…" at bounding box center [582, 276] width 736 height 152
click at [272, 239] on textarea "The intricate relationship between sleep and mental health has been a subject o…" at bounding box center [582, 276] width 736 height 152
type textarea "The intricate relationship between sleep and mental health has been a subject o…"
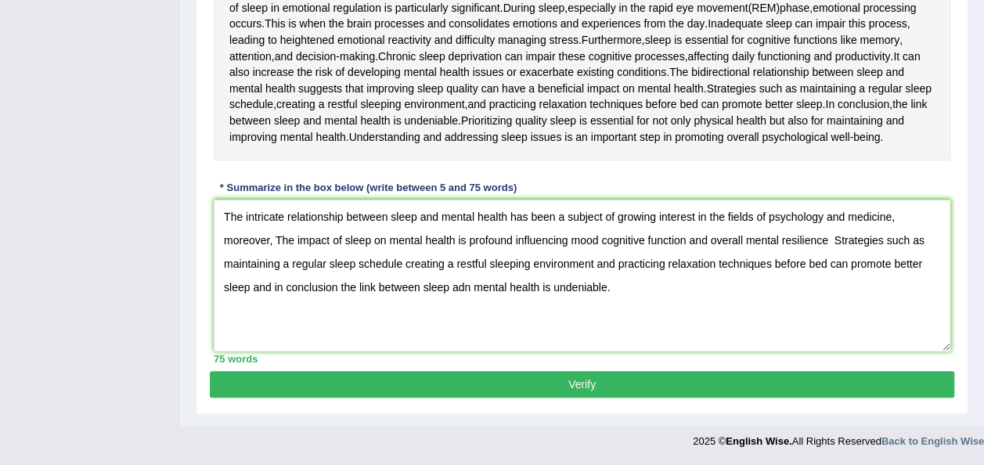
click at [513, 387] on button "Verify" at bounding box center [582, 384] width 744 height 27
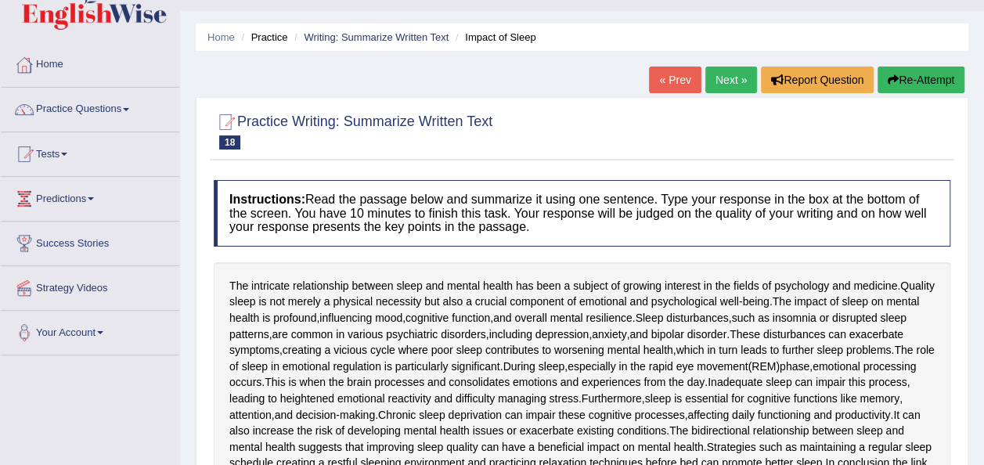
scroll to position [0, 0]
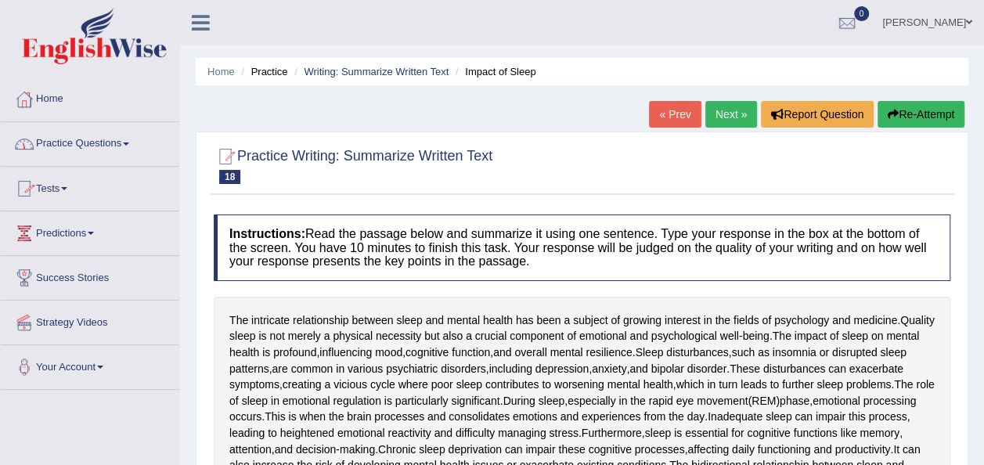
click at [134, 149] on link "Practice Questions" at bounding box center [90, 141] width 178 height 39
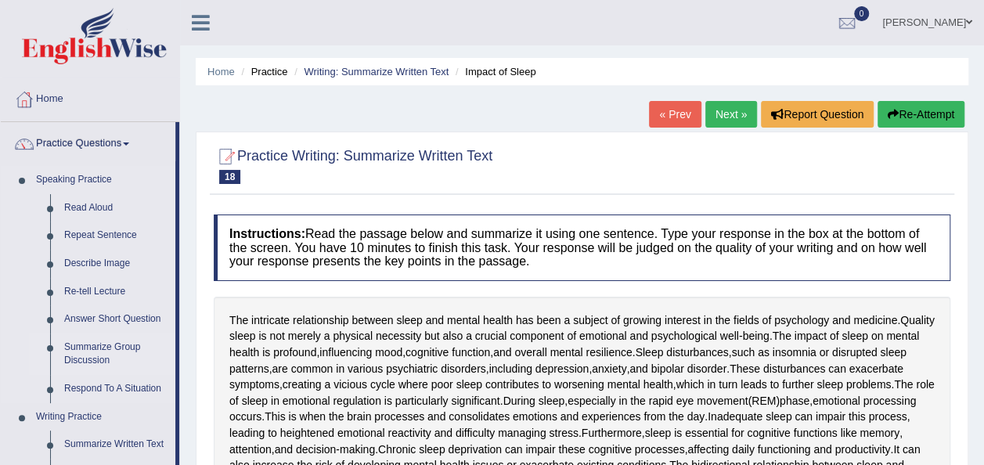
click at [98, 348] on link "Summarize Group Discussion" at bounding box center [116, 353] width 118 height 41
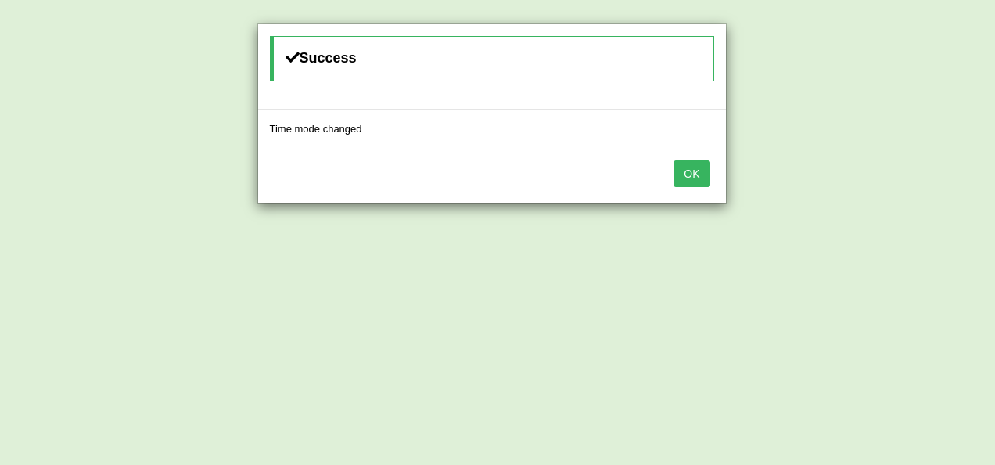
click at [701, 166] on button "OK" at bounding box center [692, 173] width 36 height 27
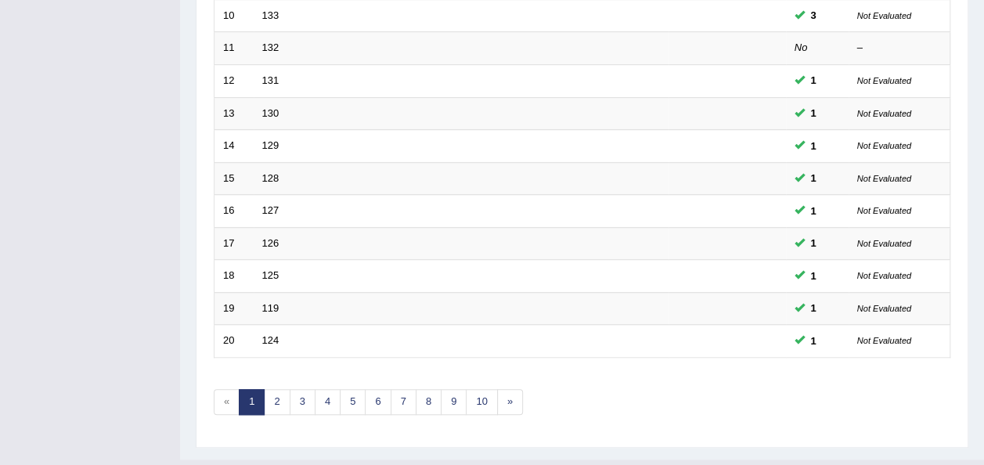
scroll to position [563, 0]
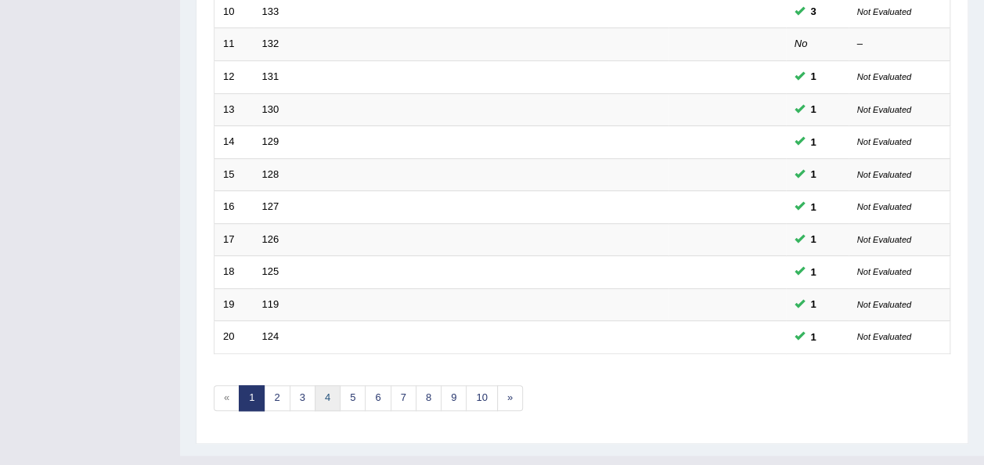
click at [332, 385] on link "4" at bounding box center [328, 398] width 26 height 26
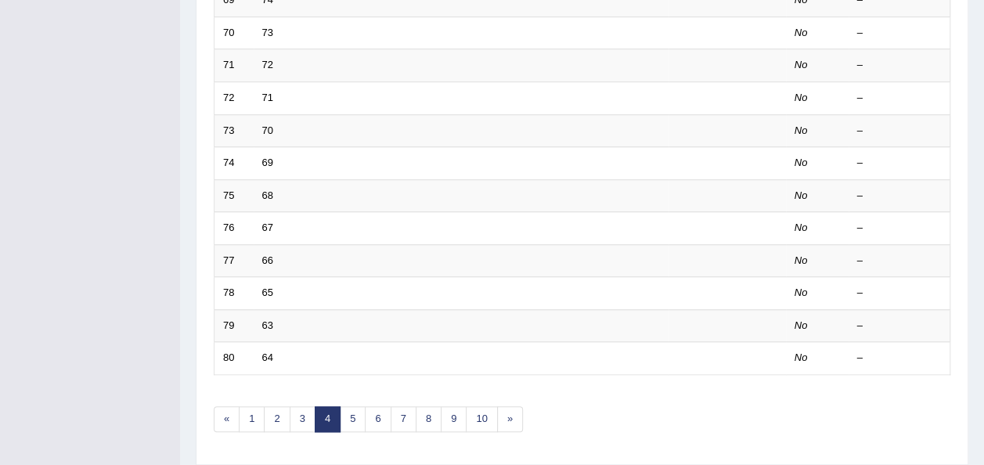
scroll to position [563, 0]
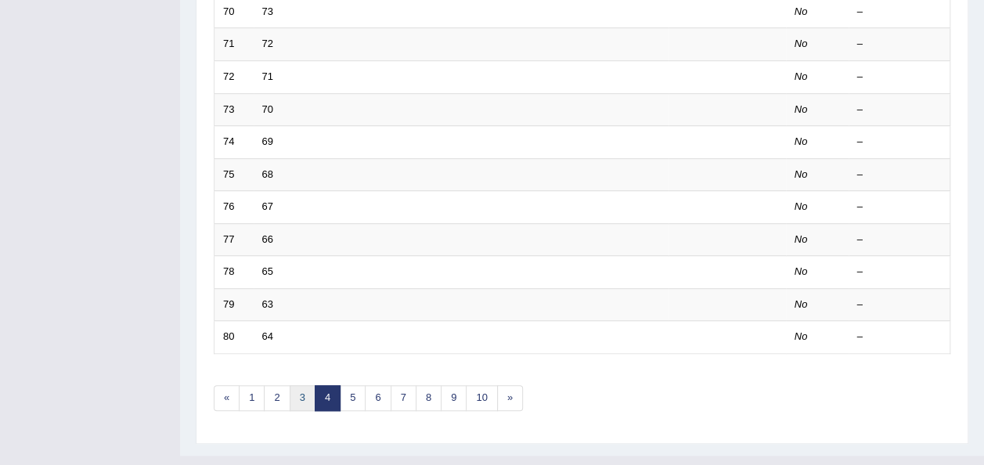
click at [299, 385] on link "3" at bounding box center [303, 398] width 26 height 26
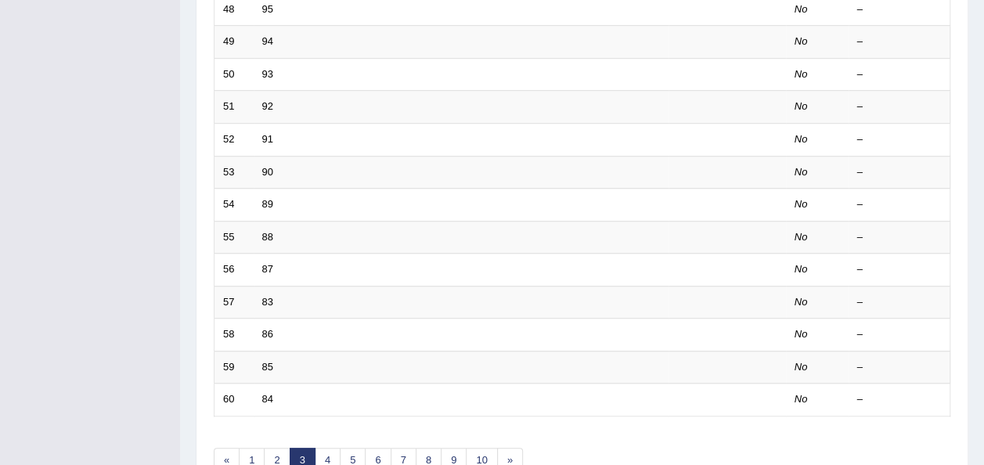
scroll to position [563, 0]
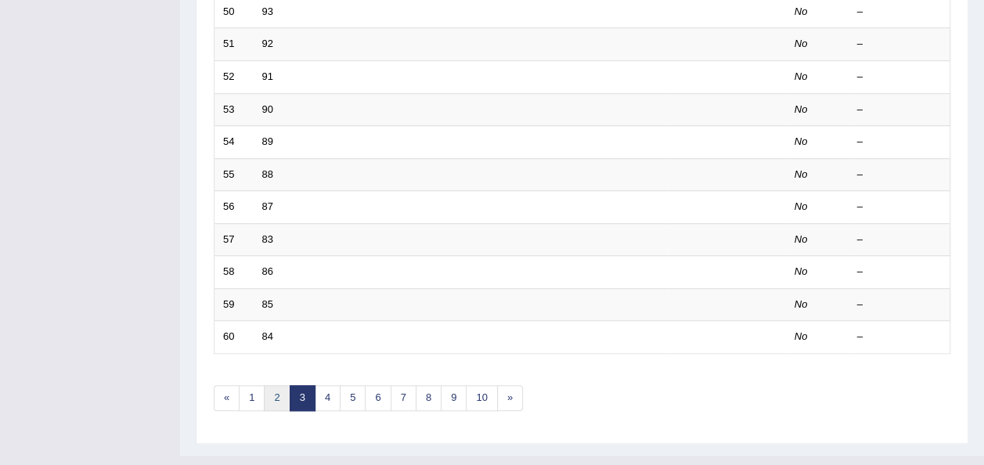
click at [266, 385] on link "2" at bounding box center [277, 398] width 26 height 26
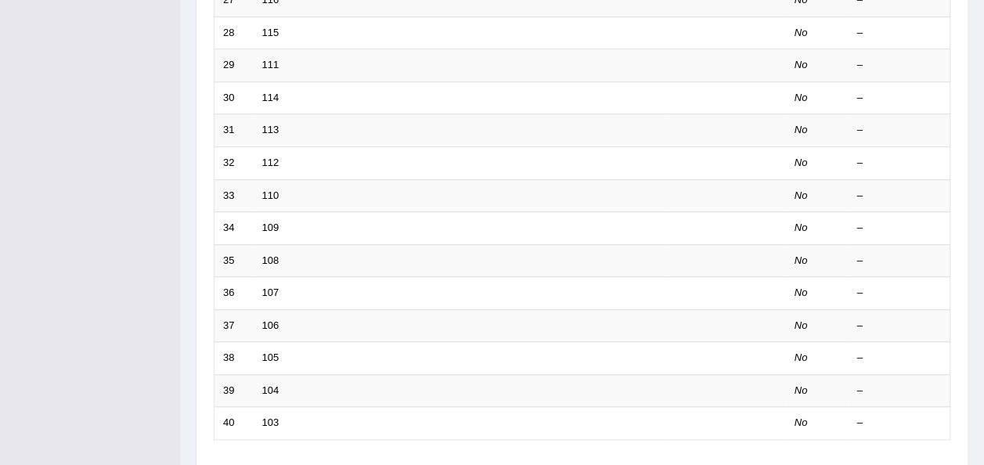
scroll to position [513, 0]
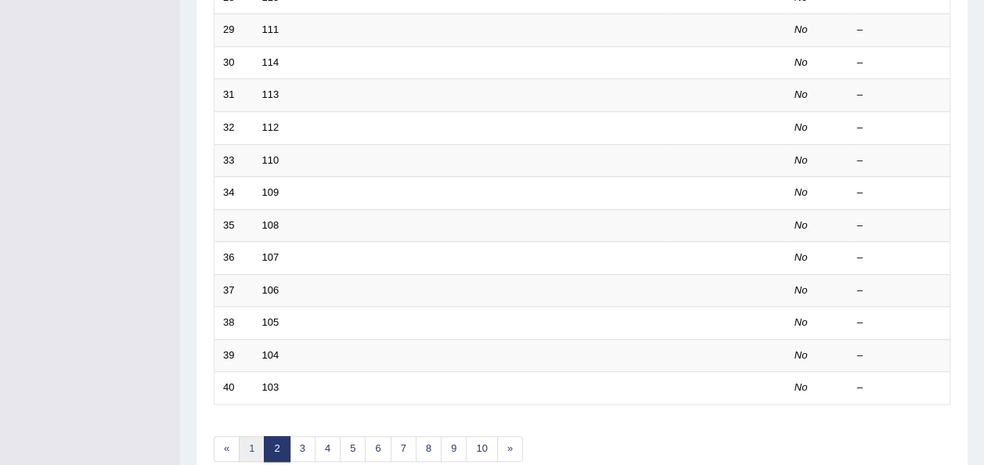
click at [250, 436] on link "1" at bounding box center [252, 449] width 26 height 26
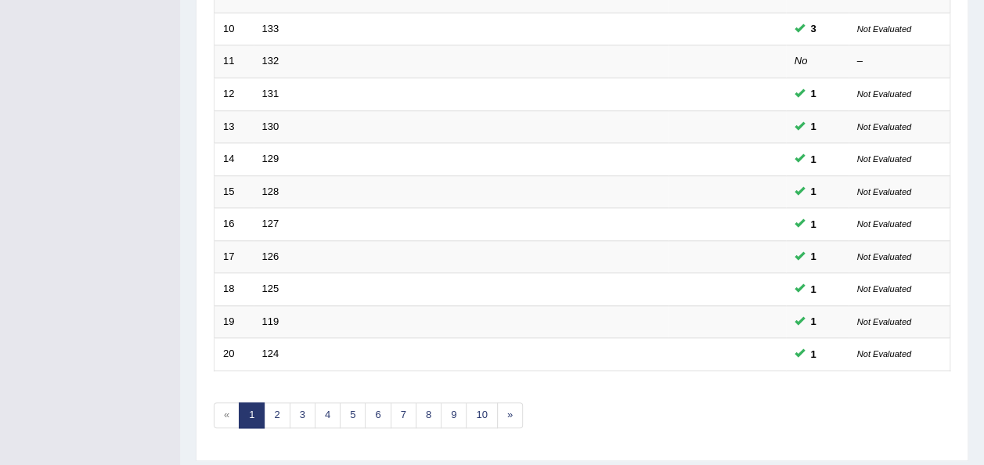
scroll to position [549, 0]
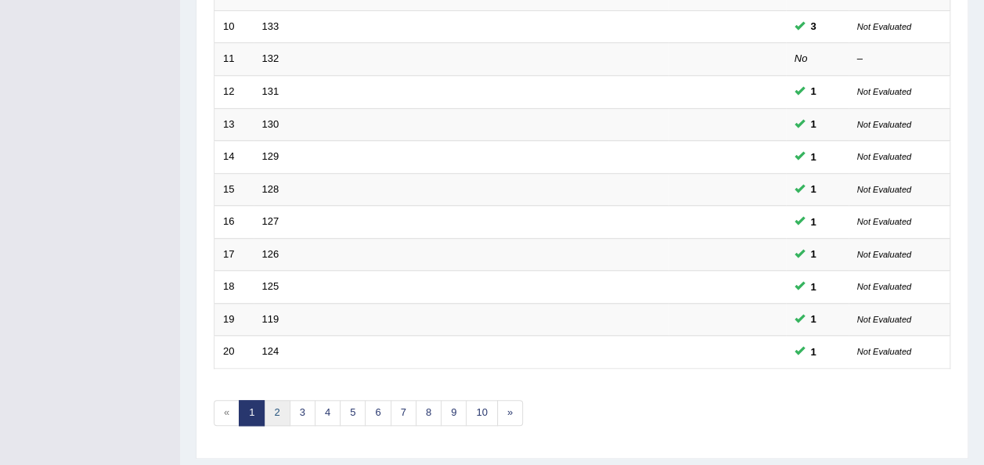
click at [275, 400] on link "2" at bounding box center [277, 413] width 26 height 26
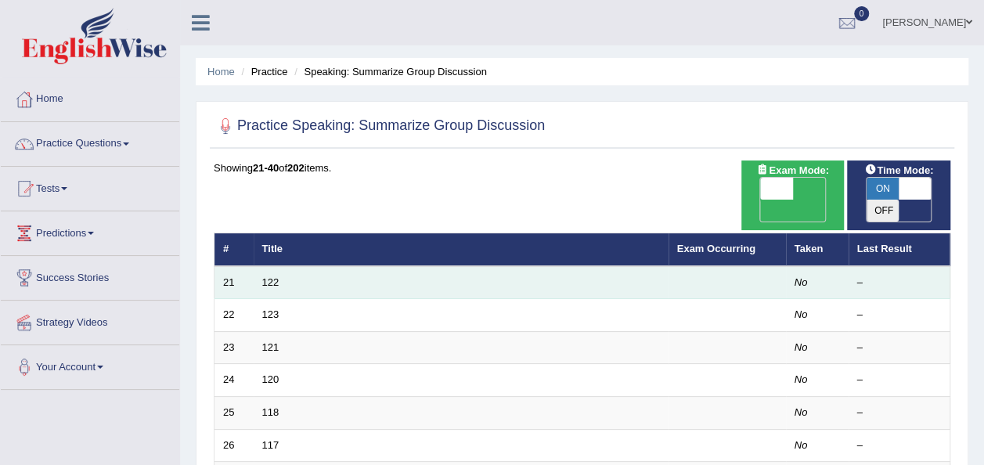
click at [303, 266] on td "122" at bounding box center [461, 282] width 415 height 33
click at [275, 276] on link "122" at bounding box center [270, 282] width 17 height 12
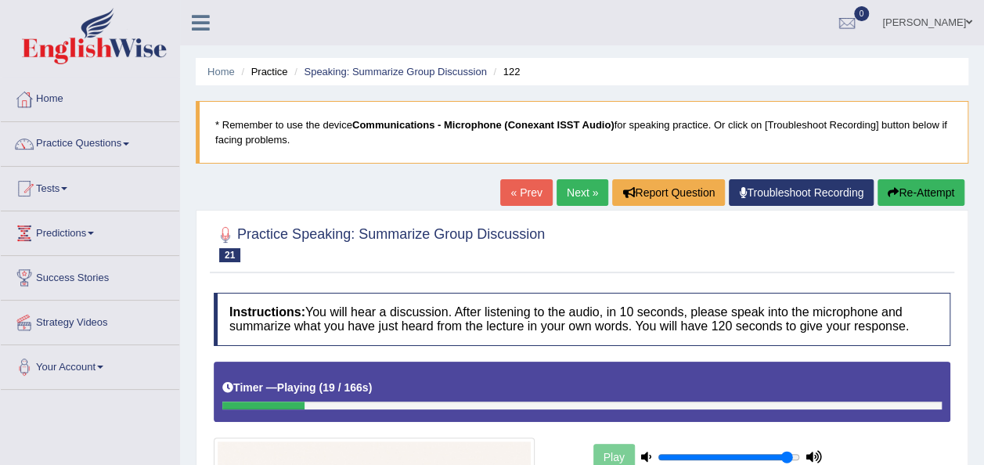
click at [926, 191] on button "Re-Attempt" at bounding box center [920, 192] width 87 height 27
click at [138, 139] on link "Practice Questions" at bounding box center [90, 141] width 178 height 39
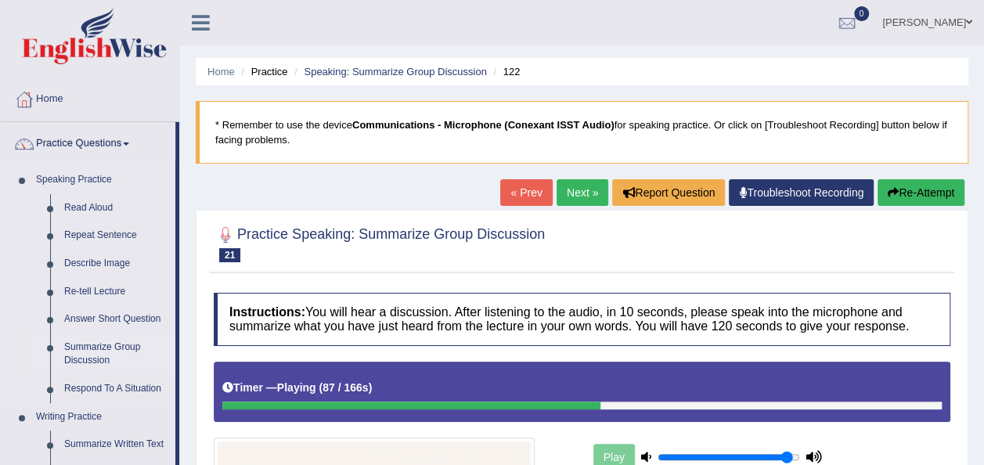
click at [106, 349] on link "Summarize Group Discussion" at bounding box center [116, 353] width 118 height 41
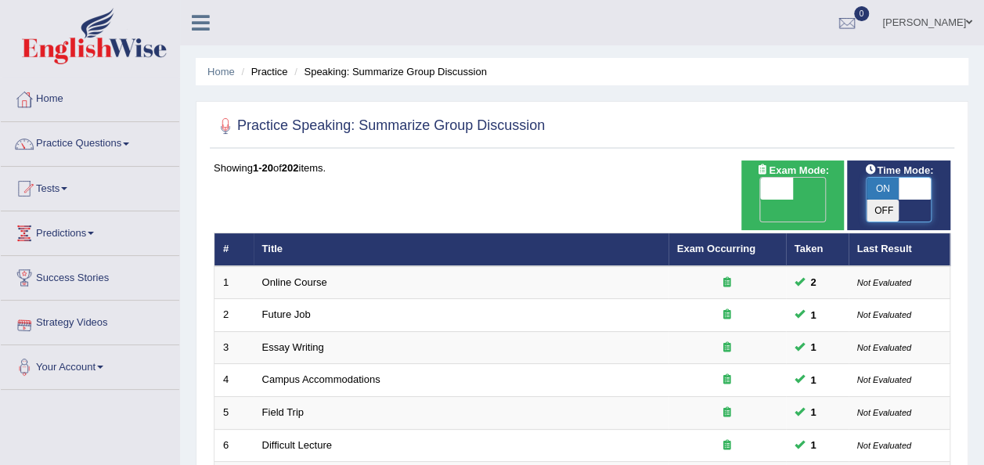
click at [928, 187] on span at bounding box center [914, 189] width 33 height 22
checkbox input "false"
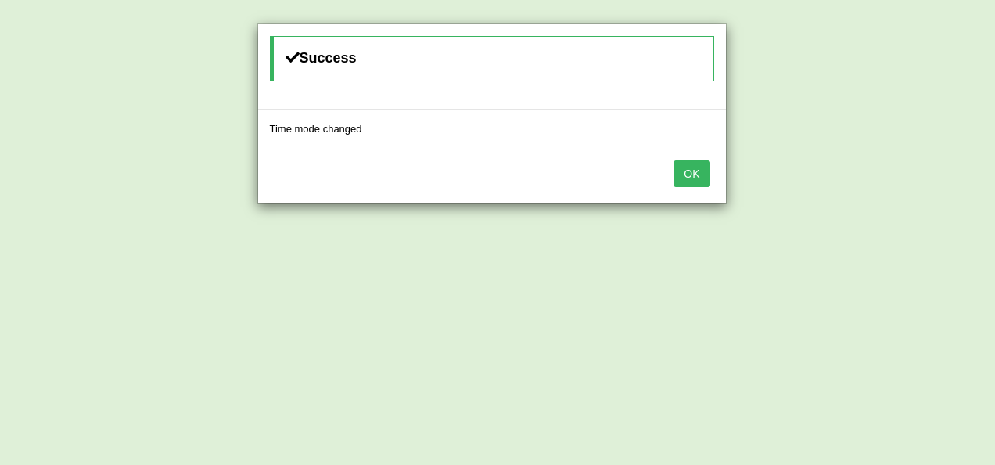
click at [689, 177] on button "OK" at bounding box center [692, 173] width 36 height 27
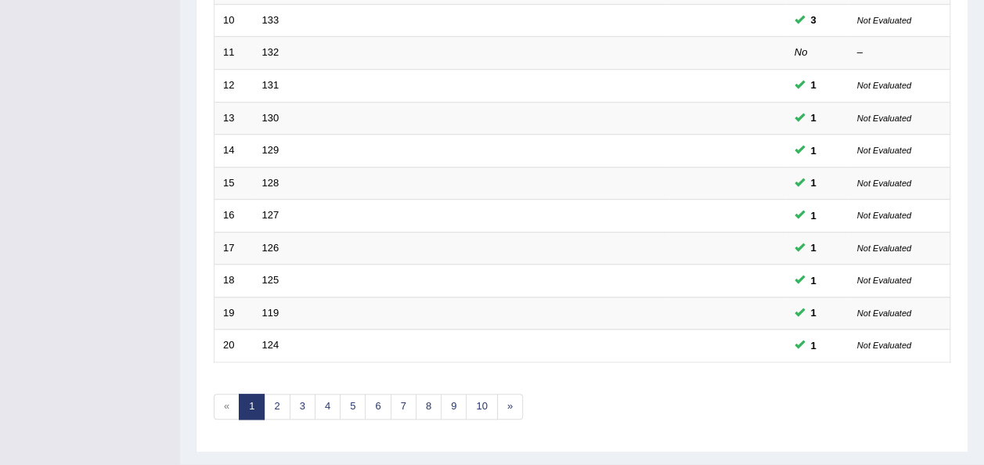
scroll to position [563, 0]
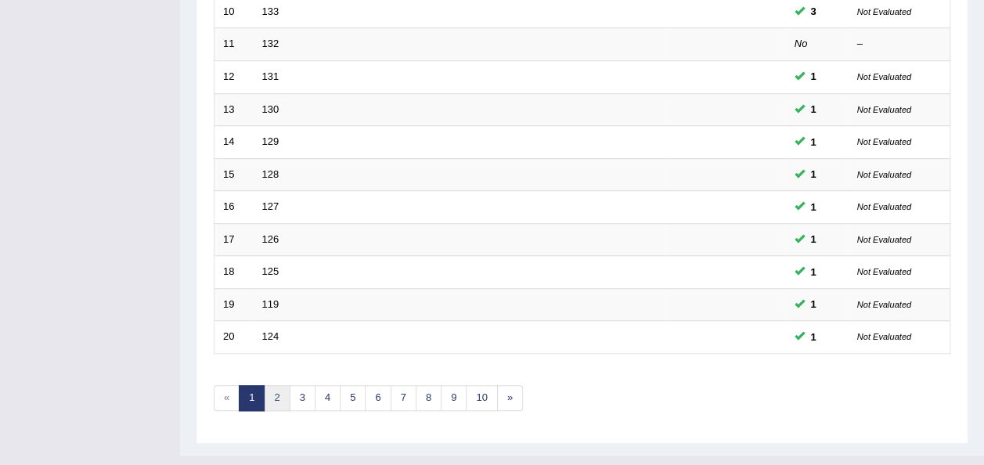
click at [275, 385] on link "2" at bounding box center [277, 398] width 26 height 26
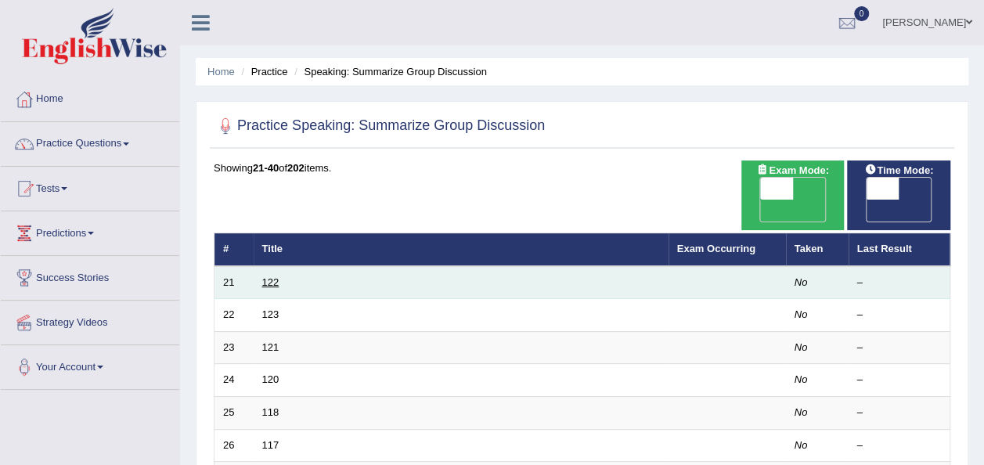
click at [268, 276] on link "122" at bounding box center [270, 282] width 17 height 12
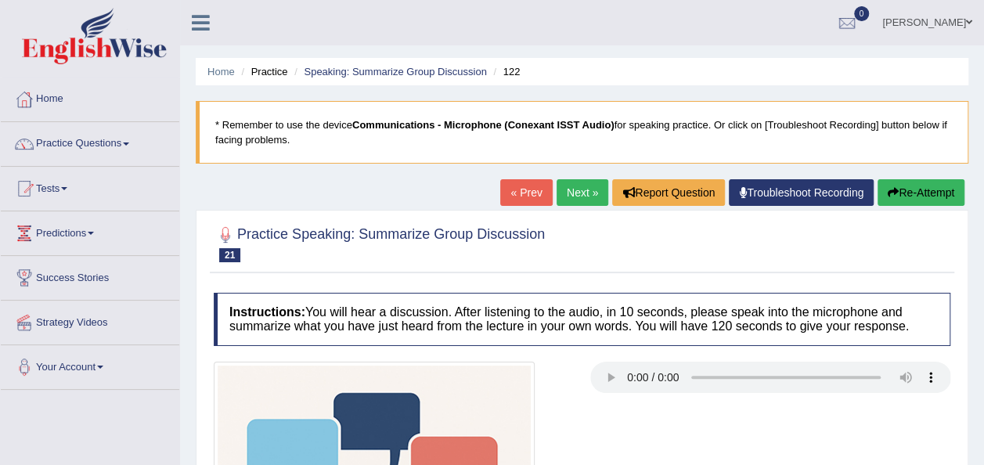
click at [530, 139] on div "Home Practice Speaking: Summarize Group Discussion 122 * Remember to use the de…" at bounding box center [582, 391] width 804 height 783
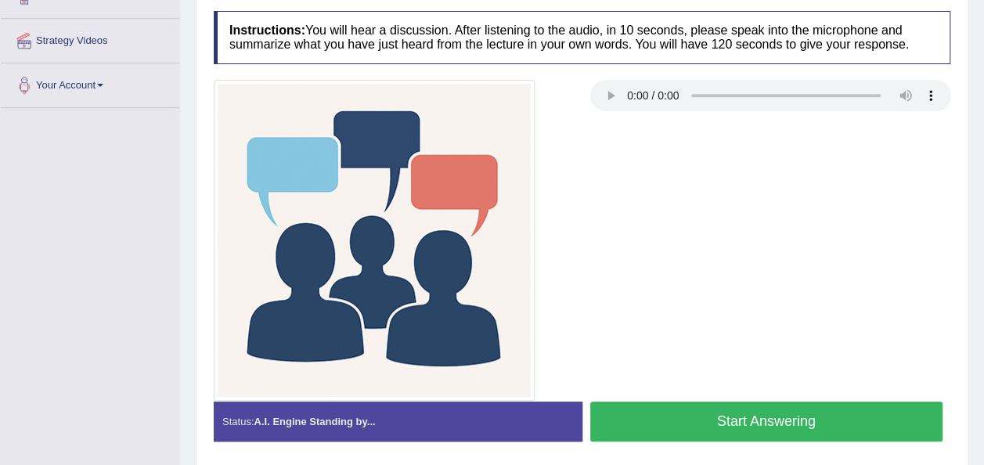
scroll to position [307, 0]
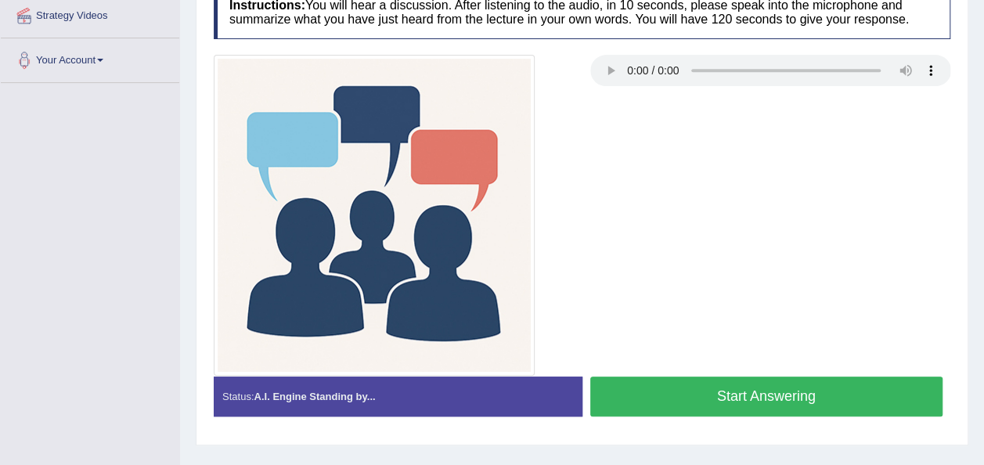
click at [742, 389] on button "Start Answering" at bounding box center [766, 396] width 353 height 40
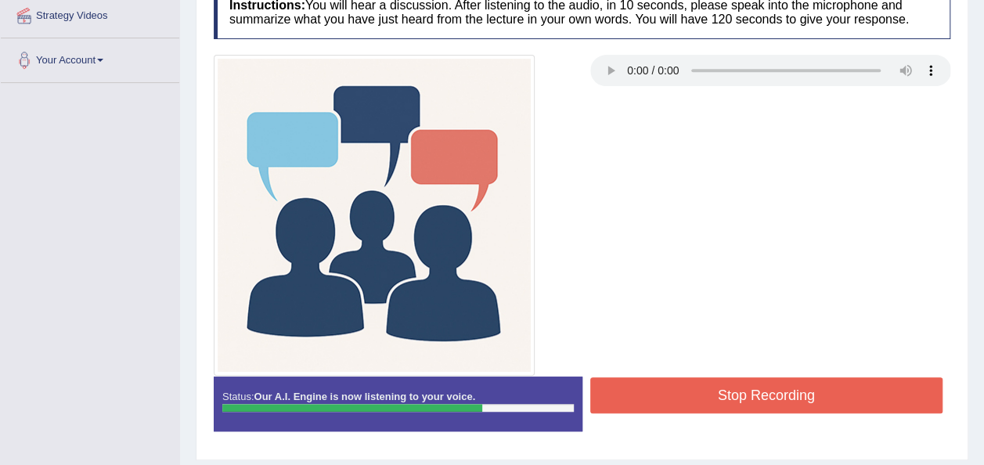
click at [742, 389] on button "Stop Recording" at bounding box center [766, 395] width 353 height 36
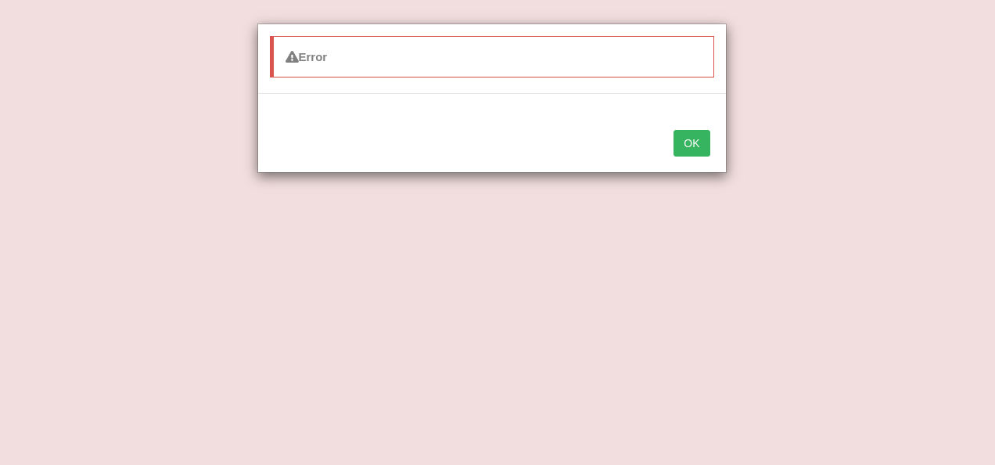
click at [692, 139] on button "OK" at bounding box center [692, 143] width 36 height 27
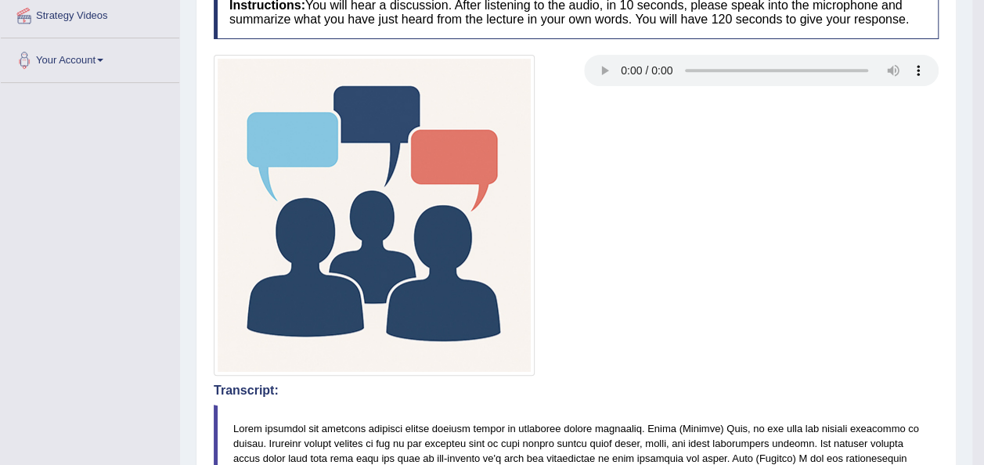
scroll to position [0, 0]
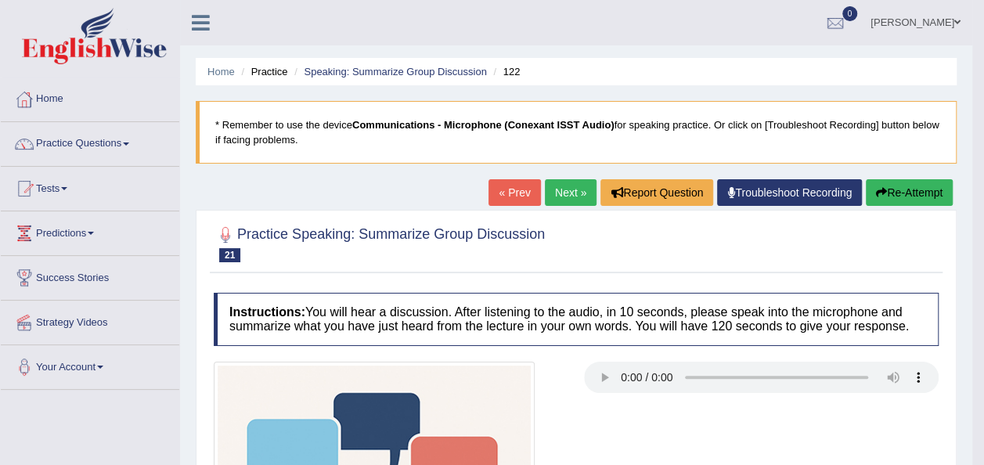
click at [568, 194] on link "Next »" at bounding box center [571, 192] width 52 height 27
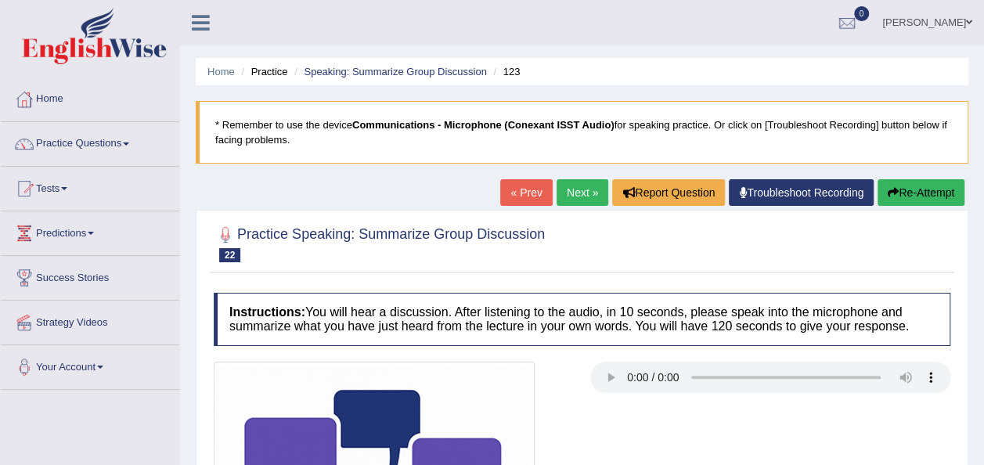
drag, startPoint x: 983, startPoint y: 203, endPoint x: 990, endPoint y: 257, distance: 54.5
click at [983, 257] on html "Toggle navigation Home Practice Questions Speaking Practice Read Aloud Repeat S…" at bounding box center [492, 232] width 984 height 465
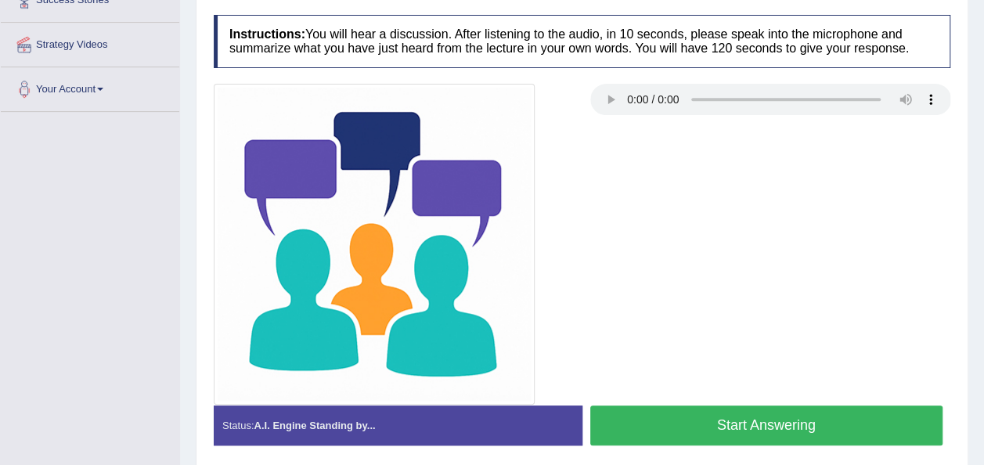
scroll to position [279, 0]
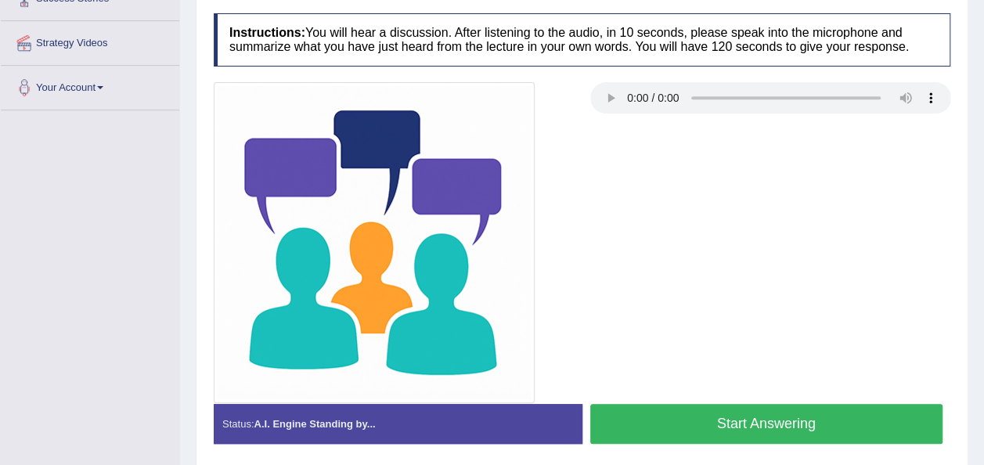
click at [615, 246] on div at bounding box center [582, 242] width 752 height 321
click at [628, 234] on div at bounding box center [582, 242] width 752 height 321
click at [628, 415] on button "Start Answering" at bounding box center [766, 424] width 353 height 40
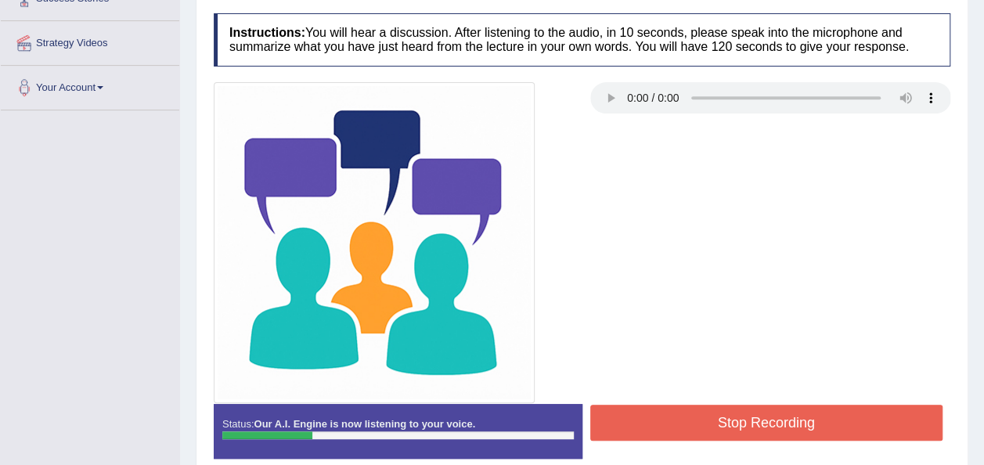
click at [621, 412] on button "Stop Recording" at bounding box center [766, 423] width 353 height 36
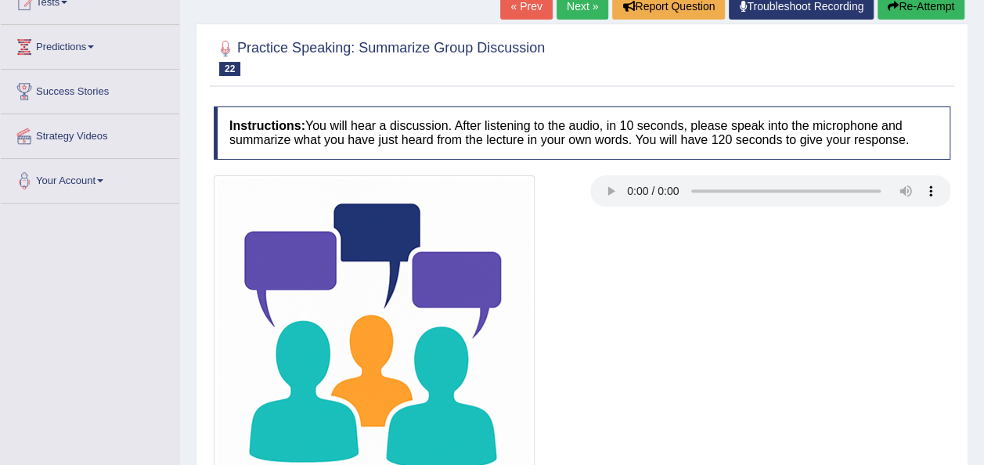
drag, startPoint x: 986, startPoint y: 269, endPoint x: 995, endPoint y: 185, distance: 85.0
click at [983, 185] on html "Toggle navigation Home Practice Questions Speaking Practice Read Aloud Repeat S…" at bounding box center [492, 46] width 984 height 465
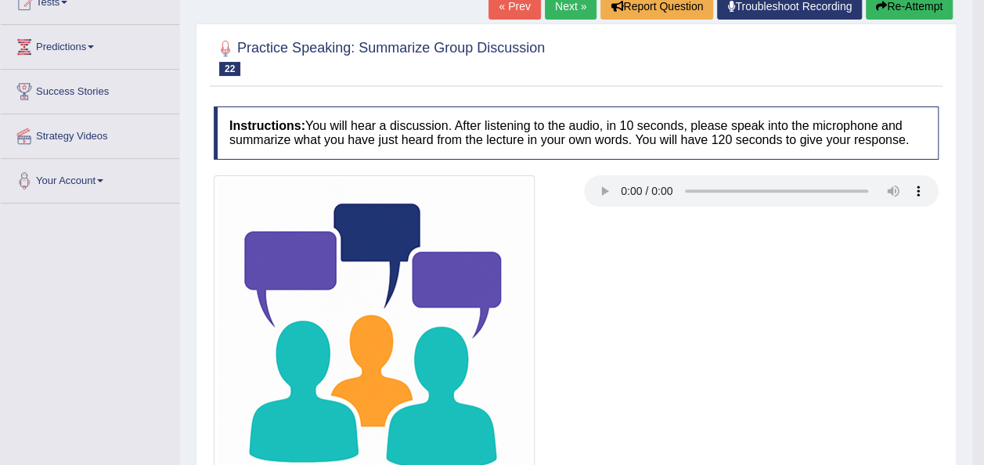
scroll to position [119, 0]
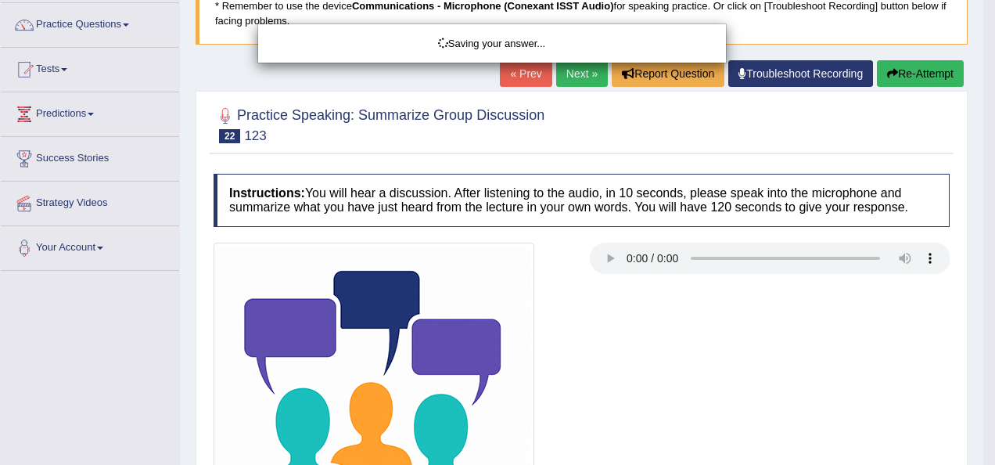
click at [915, 74] on div "Saving your answer..." at bounding box center [497, 232] width 995 height 465
click at [915, 63] on div "Saving your answer..." at bounding box center [497, 232] width 995 height 465
drag, startPoint x: 915, startPoint y: 63, endPoint x: 991, endPoint y: 335, distance: 281.9
click at [983, 335] on div "Saving your answer..." at bounding box center [497, 232] width 995 height 465
click at [983, 397] on div "Saving your answer..." at bounding box center [497, 232] width 995 height 465
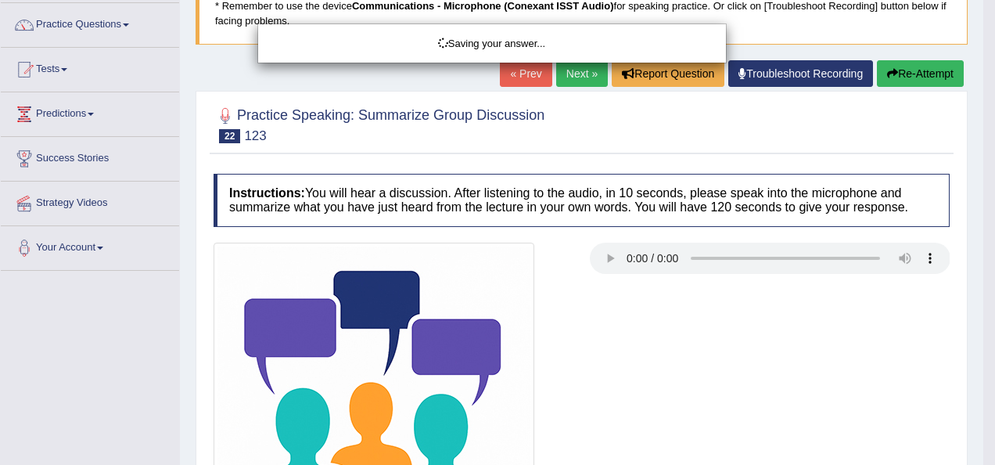
click at [983, 397] on div "Saving your answer..." at bounding box center [497, 232] width 995 height 465
drag, startPoint x: 984, startPoint y: 397, endPoint x: 513, endPoint y: 421, distance: 471.7
click at [513, 421] on div "Saving your answer..." at bounding box center [497, 232] width 995 height 465
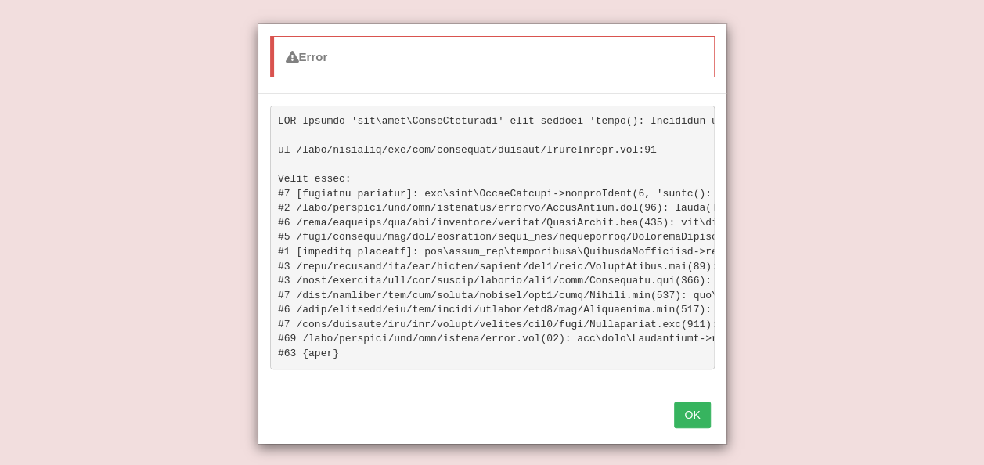
click at [677, 415] on button "OK" at bounding box center [692, 414] width 36 height 27
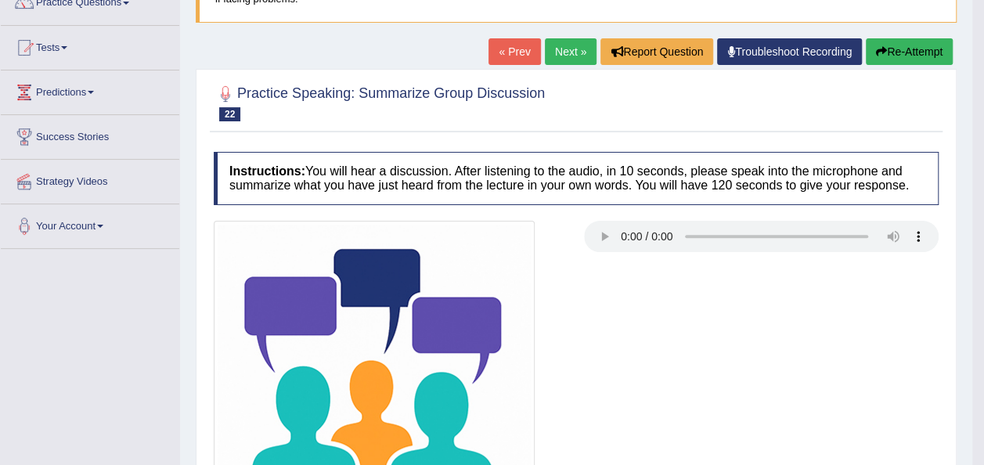
scroll to position [0, 0]
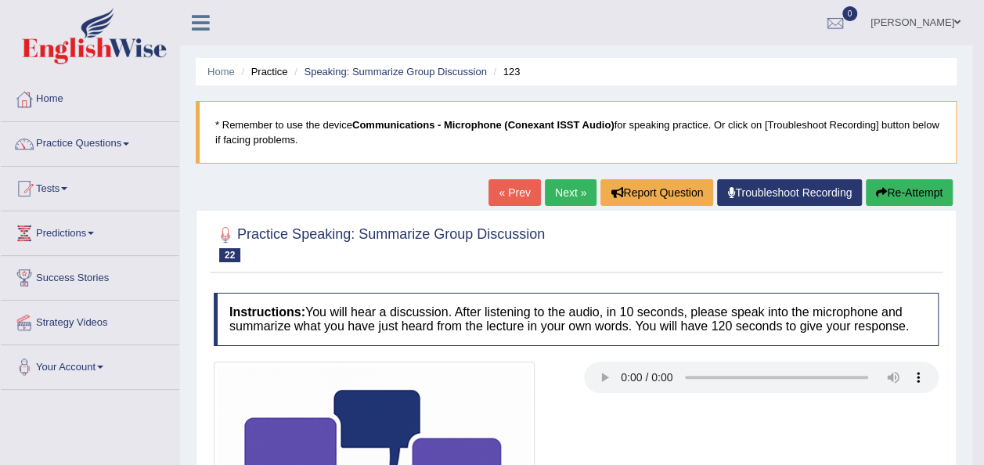
click at [904, 192] on button "Re-Attempt" at bounding box center [908, 192] width 87 height 27
click at [886, 191] on button "Re-Attempt" at bounding box center [908, 192] width 87 height 27
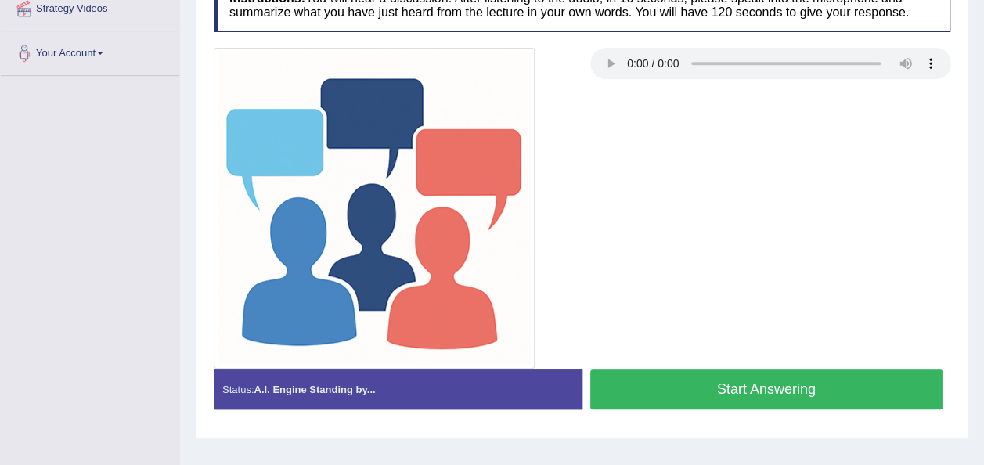
click at [742, 386] on button "Start Answering" at bounding box center [766, 389] width 353 height 40
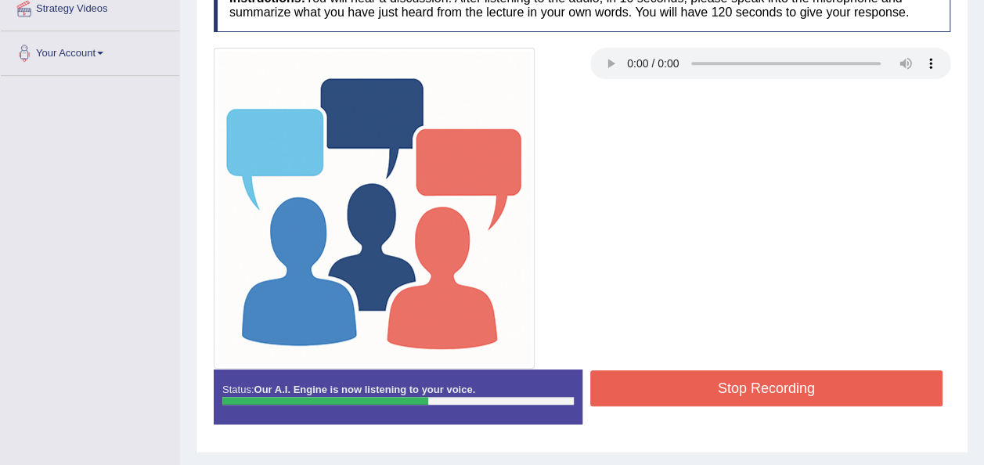
click at [742, 386] on button "Stop Recording" at bounding box center [766, 388] width 353 height 36
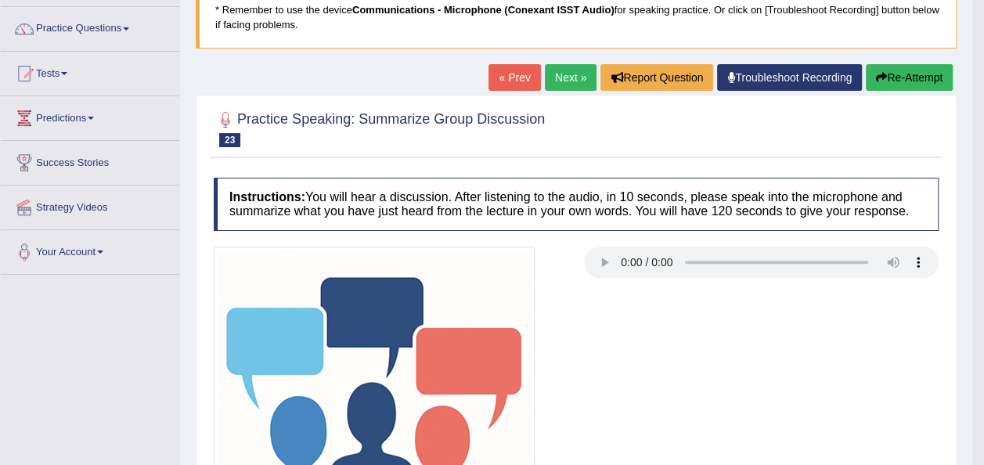
scroll to position [55, 0]
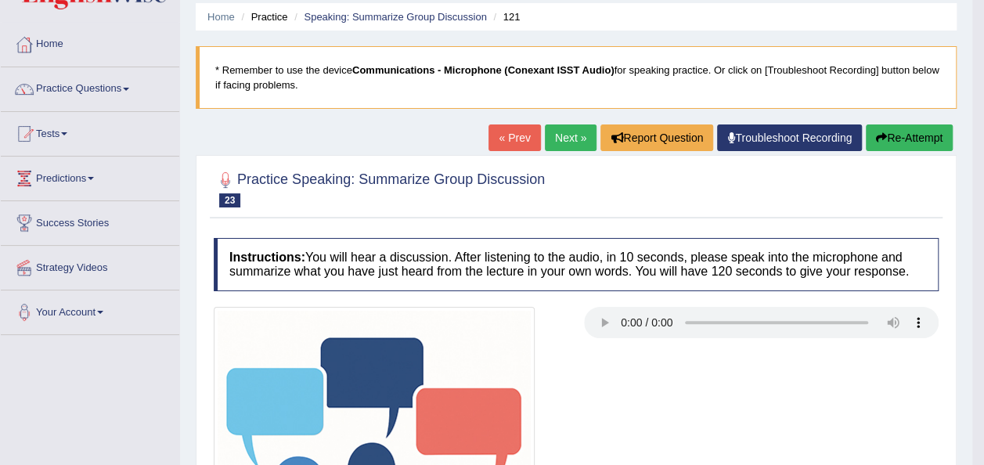
click at [555, 141] on link "Next »" at bounding box center [571, 137] width 52 height 27
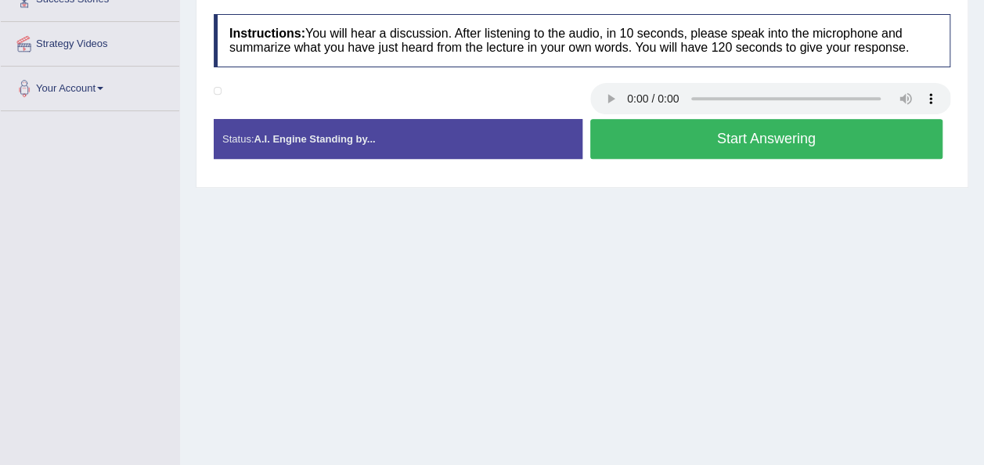
scroll to position [232, 0]
